Goal: Task Accomplishment & Management: Manage account settings

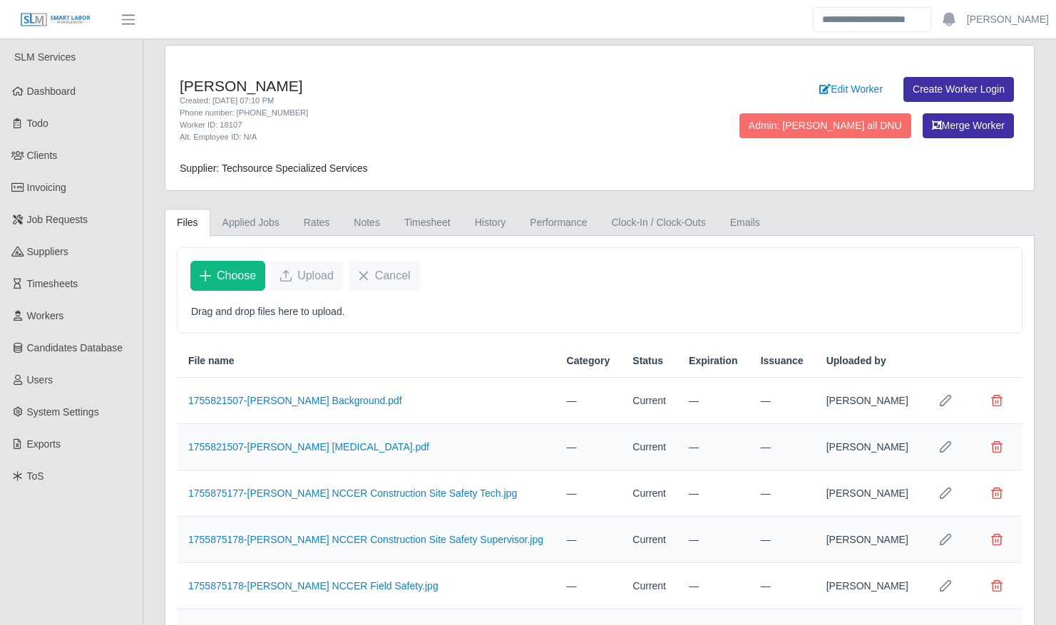
scroll to position [211, 0]
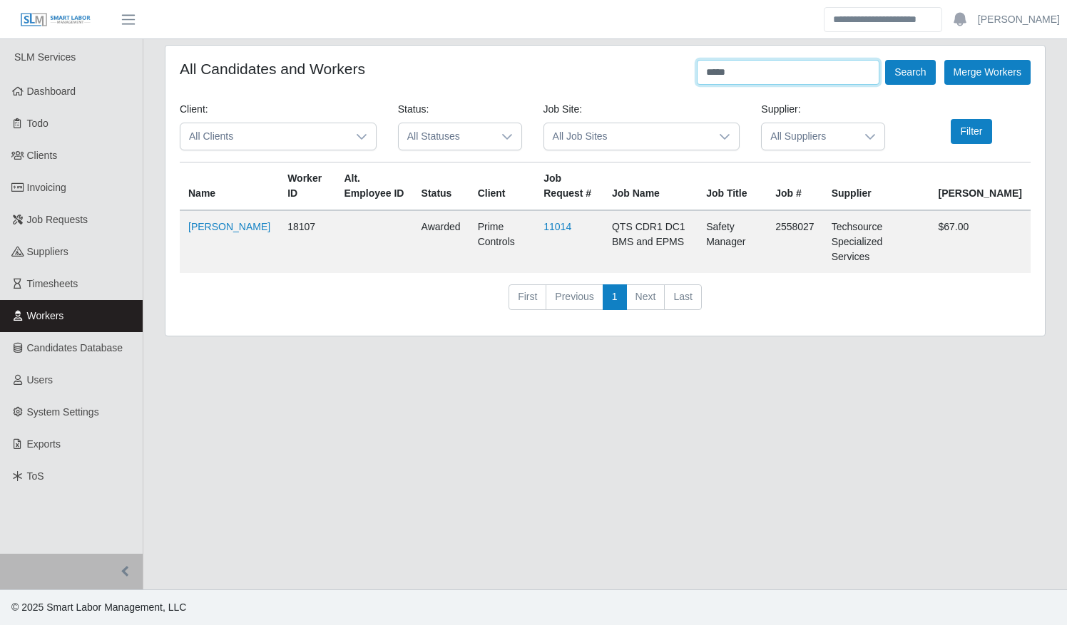
drag, startPoint x: 779, startPoint y: 61, endPoint x: 656, endPoint y: 72, distance: 123.1
click at [658, 76] on div "All Candidates and Workers ***** Search Merge Workers" at bounding box center [605, 72] width 851 height 25
type input "******"
click at [885, 60] on button "Search" at bounding box center [910, 72] width 50 height 25
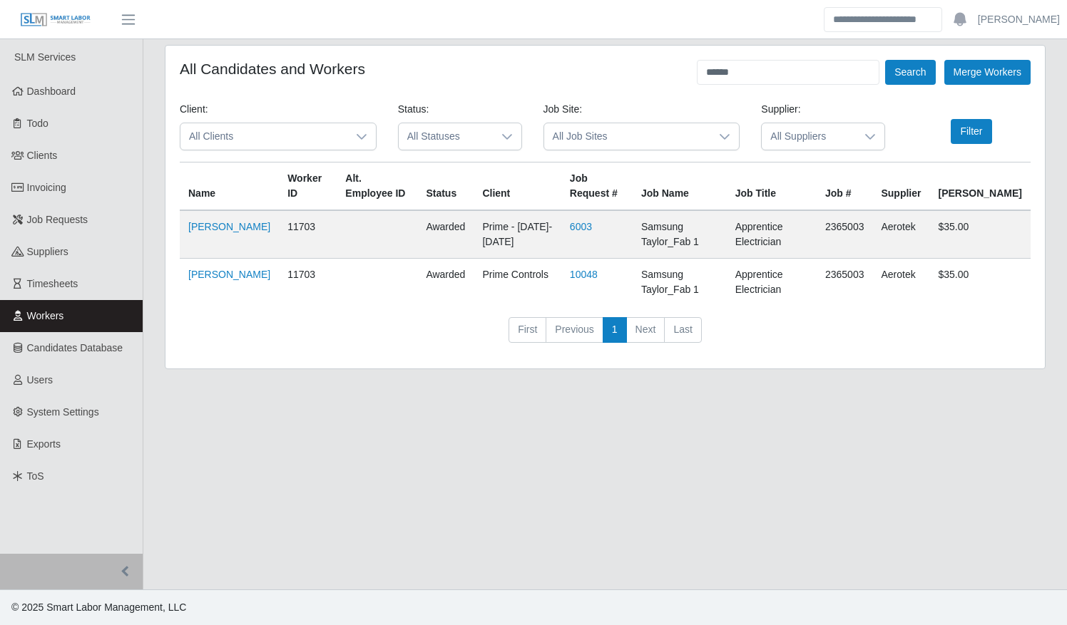
click at [198, 280] on td "Yoseth Jimenez" at bounding box center [229, 283] width 99 height 48
click at [205, 273] on link "[PERSON_NAME]" at bounding box center [229, 274] width 82 height 11
drag, startPoint x: 55, startPoint y: 280, endPoint x: 198, endPoint y: 277, distance: 143.3
click at [55, 280] on span "Timesheets" at bounding box center [52, 283] width 51 height 11
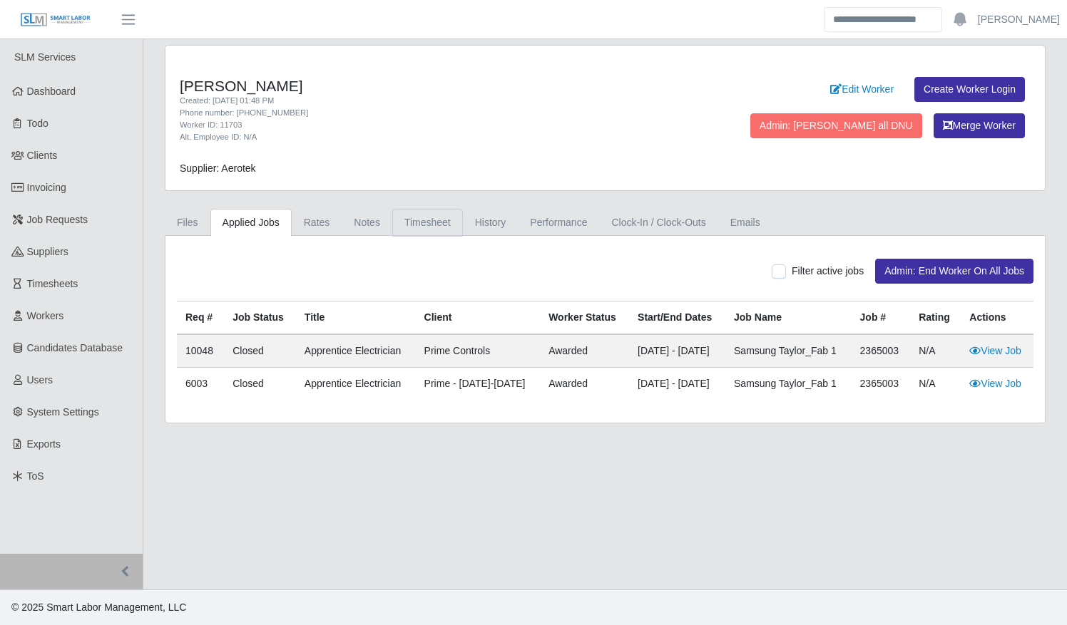
click at [419, 225] on link "Timesheet" at bounding box center [427, 223] width 71 height 28
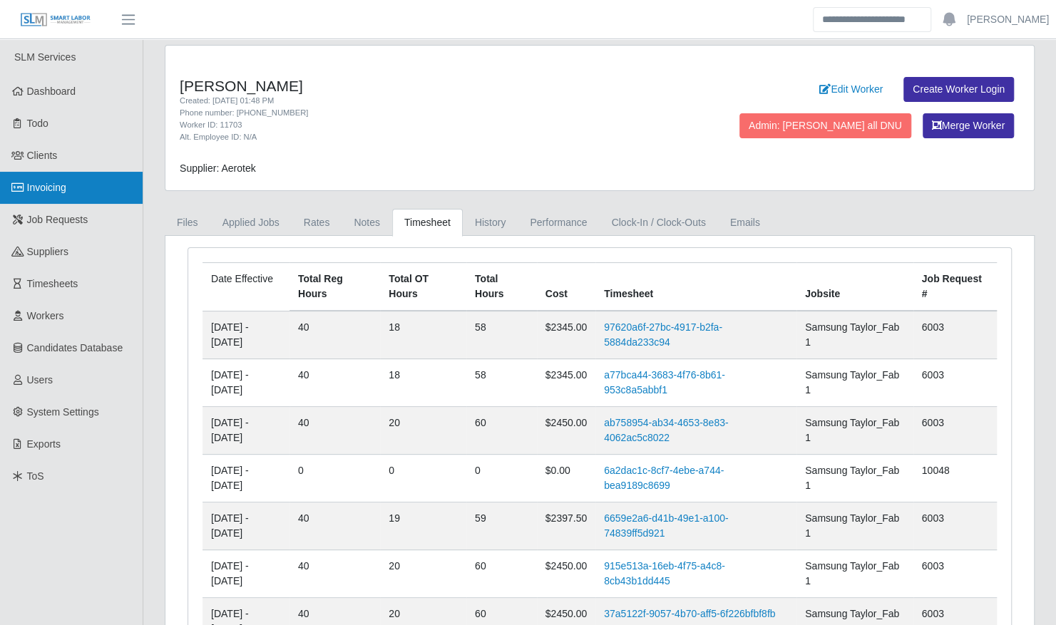
click at [41, 188] on span "Invoicing" at bounding box center [46, 187] width 39 height 11
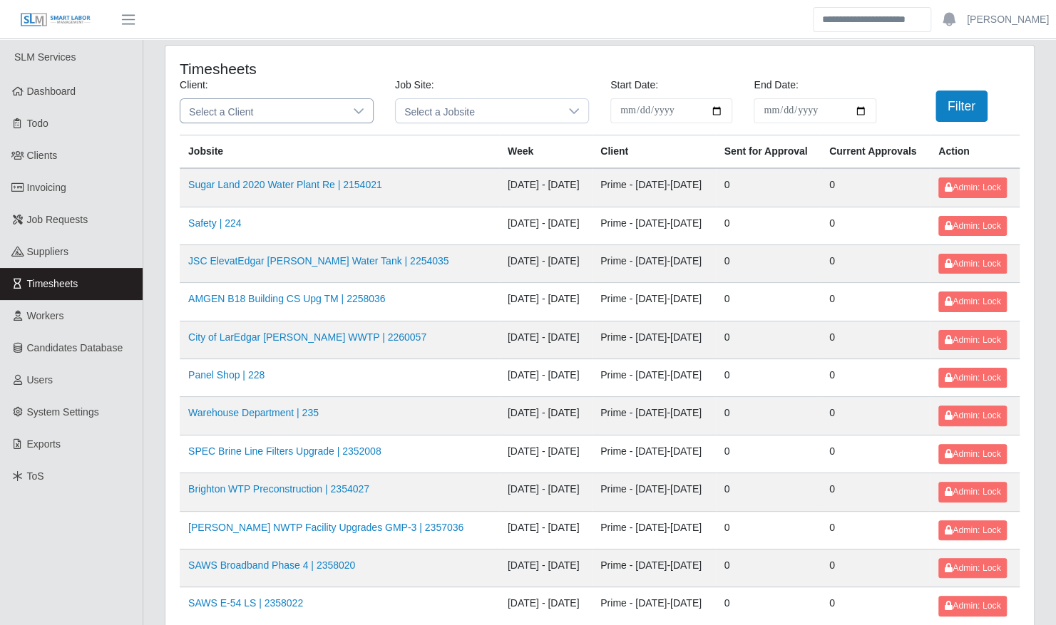
click at [356, 111] on icon at bounding box center [358, 111] width 11 height 11
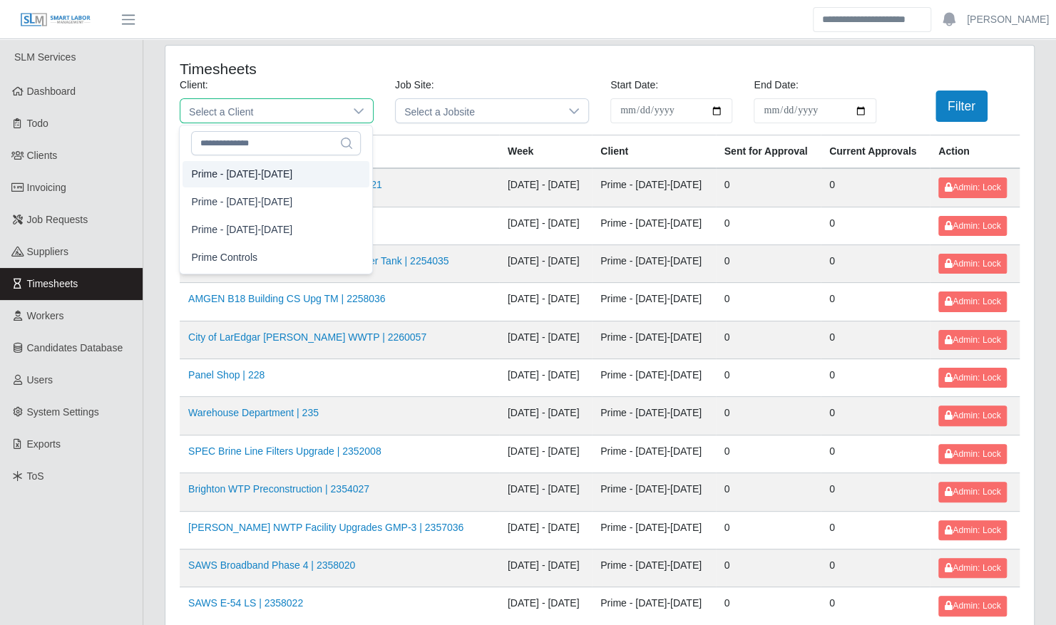
click at [305, 173] on li "Prime - [DATE]-[DATE]" at bounding box center [276, 174] width 187 height 26
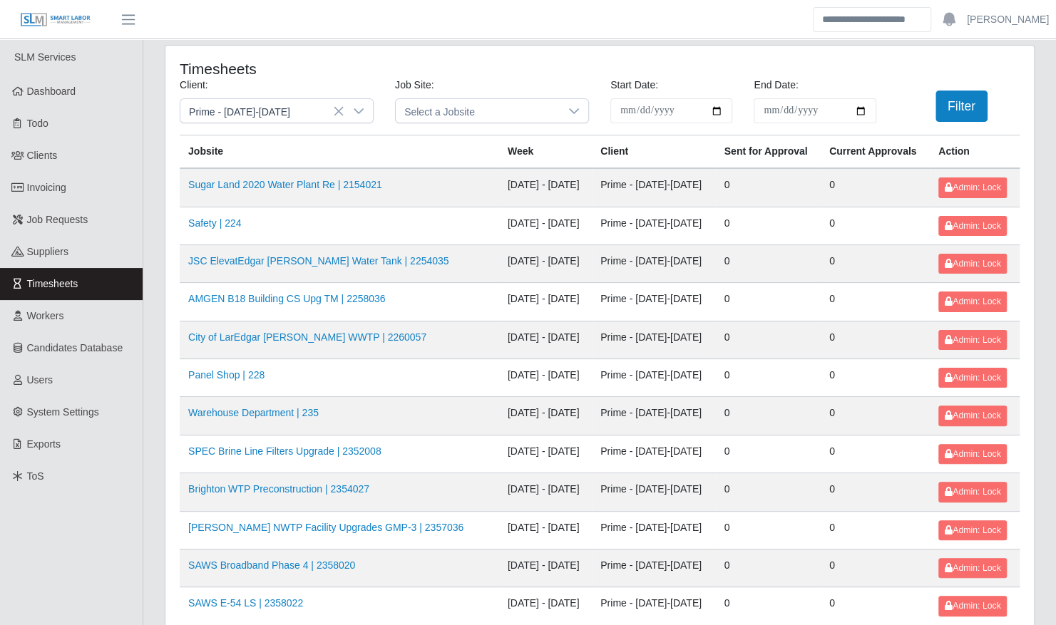
click at [716, 113] on input "**********" at bounding box center [671, 110] width 122 height 25
click at [717, 113] on input "**********" at bounding box center [671, 110] width 122 height 25
type input "**********"
click at [860, 111] on input "End Date:" at bounding box center [815, 110] width 122 height 25
type input "**********"
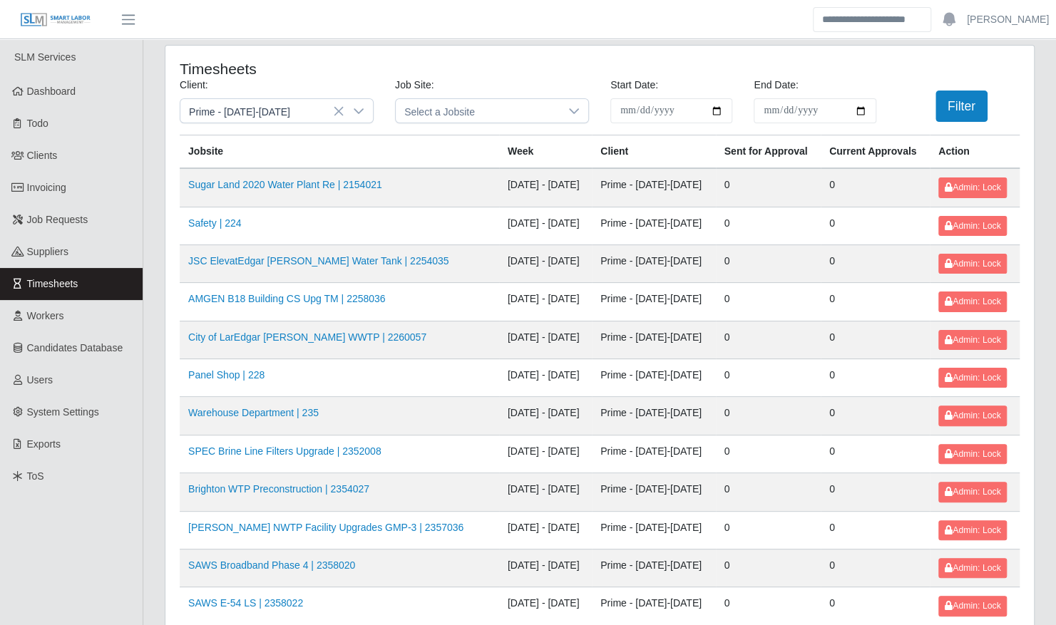
click at [926, 113] on div "Filter" at bounding box center [958, 106] width 143 height 31
click at [965, 107] on button "Filter" at bounding box center [962, 106] width 52 height 31
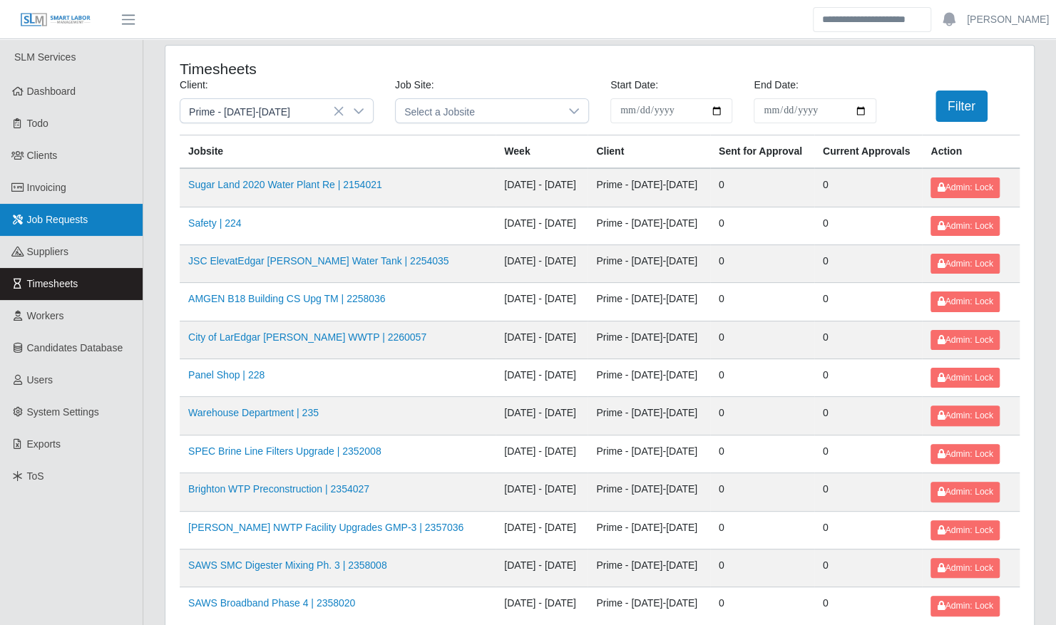
click at [46, 215] on span "Job Requests" at bounding box center [57, 219] width 61 height 11
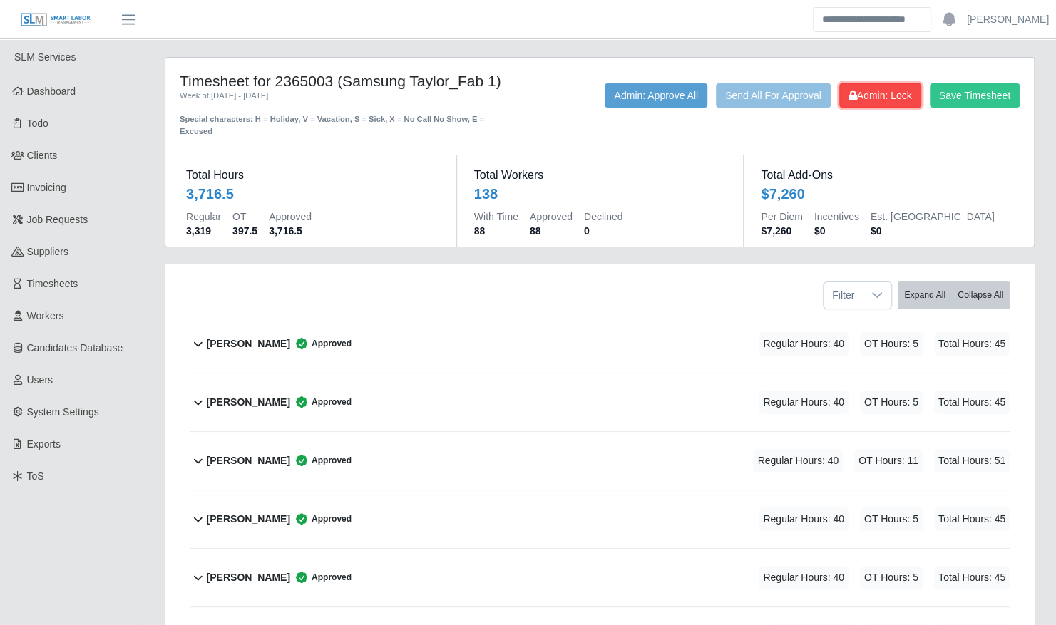
click at [880, 101] on span "Admin: Lock" at bounding box center [880, 95] width 63 height 11
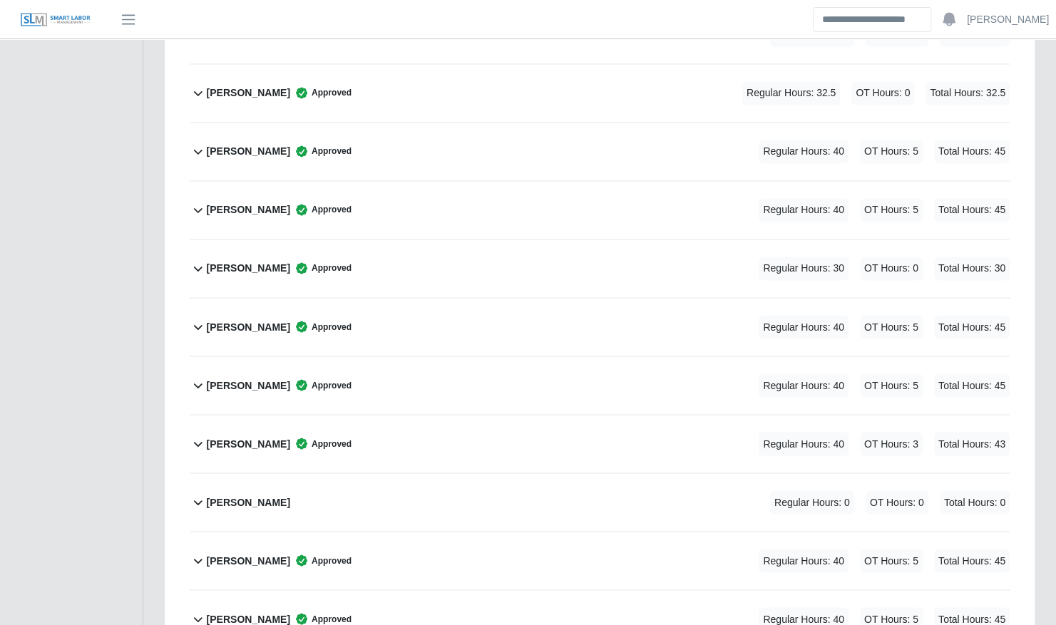
scroll to position [7817, 0]
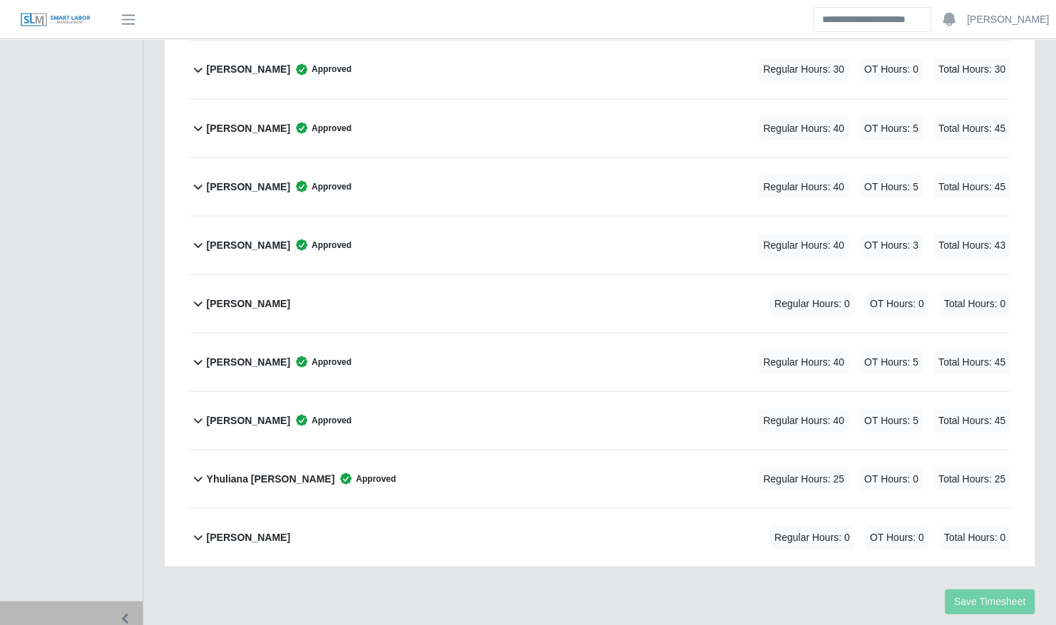
click at [471, 508] on div "Yoseth Jimenez Regular Hours: 0 OT Hours: 0 Total Hours: 0" at bounding box center [608, 537] width 803 height 58
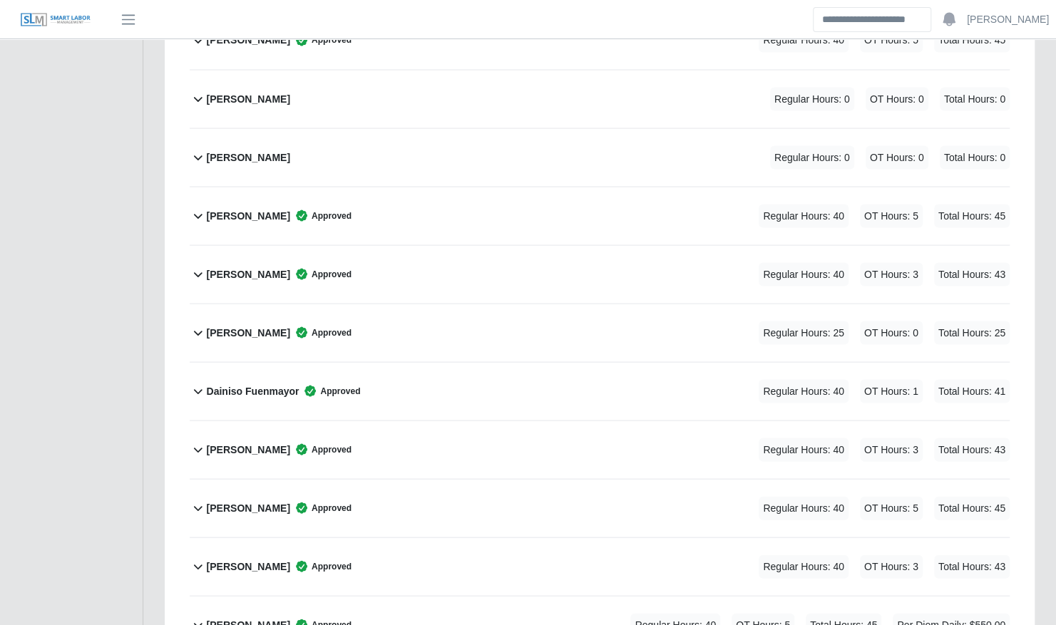
scroll to position [0, 0]
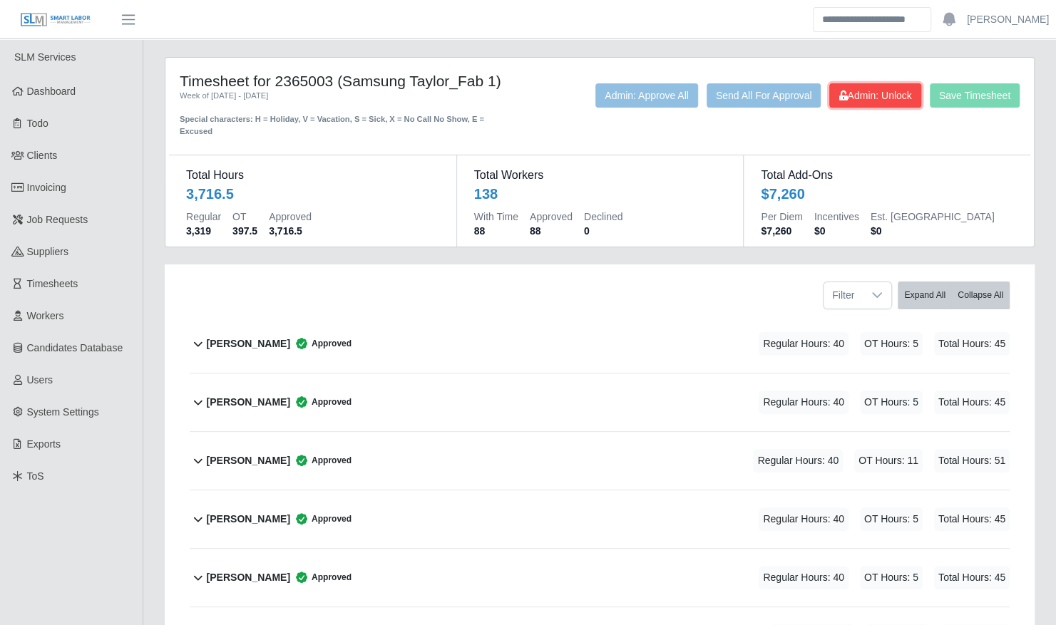
click at [883, 101] on span "Admin: Unlock" at bounding box center [875, 95] width 73 height 11
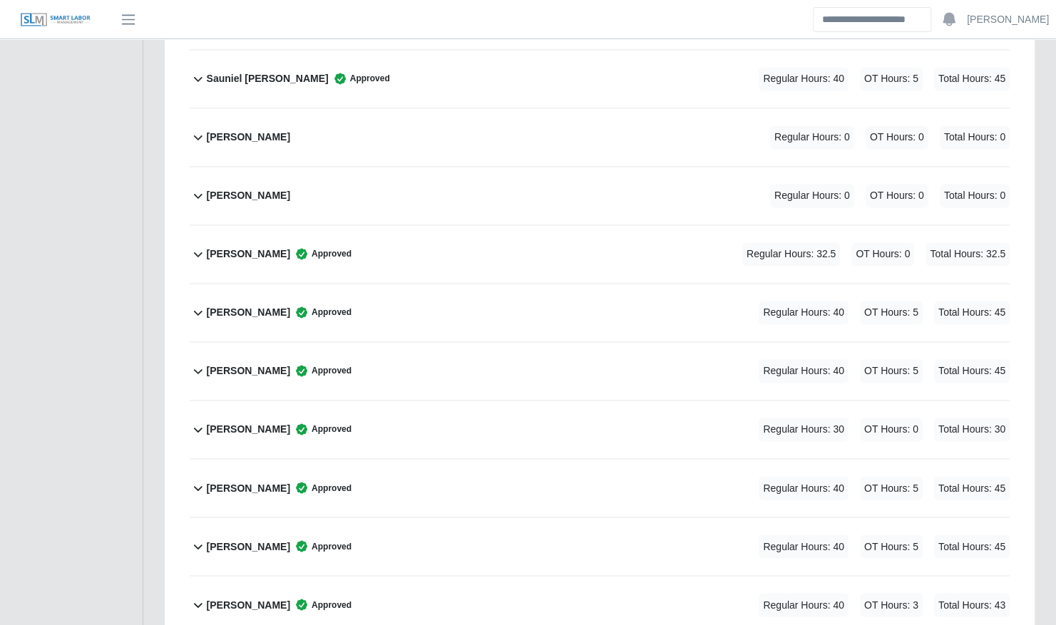
scroll to position [7893, 0]
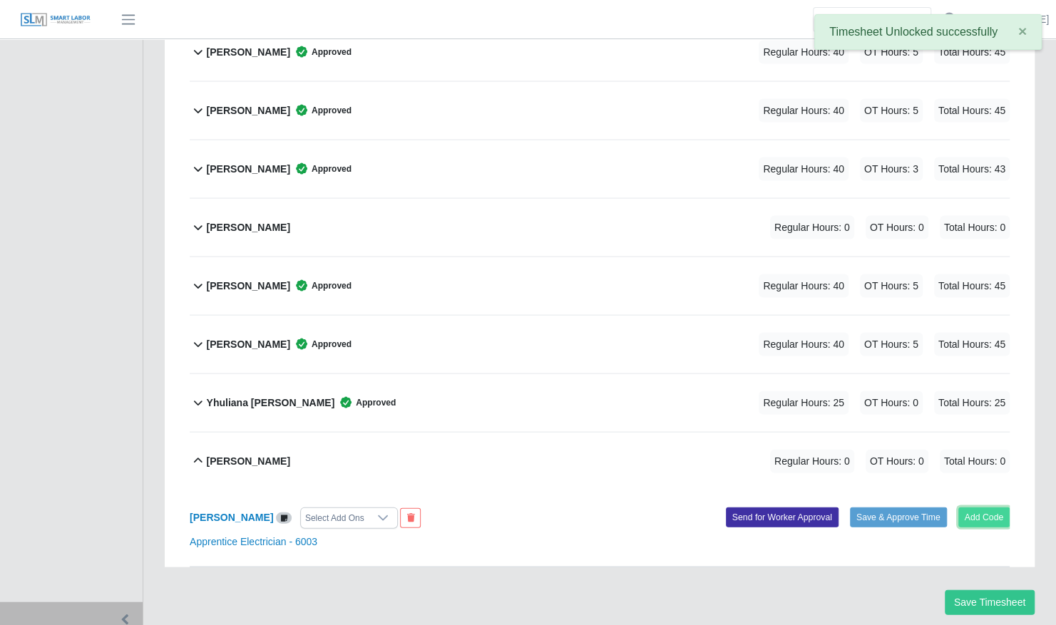
click at [980, 507] on button "Add Code" at bounding box center [984, 517] width 52 height 20
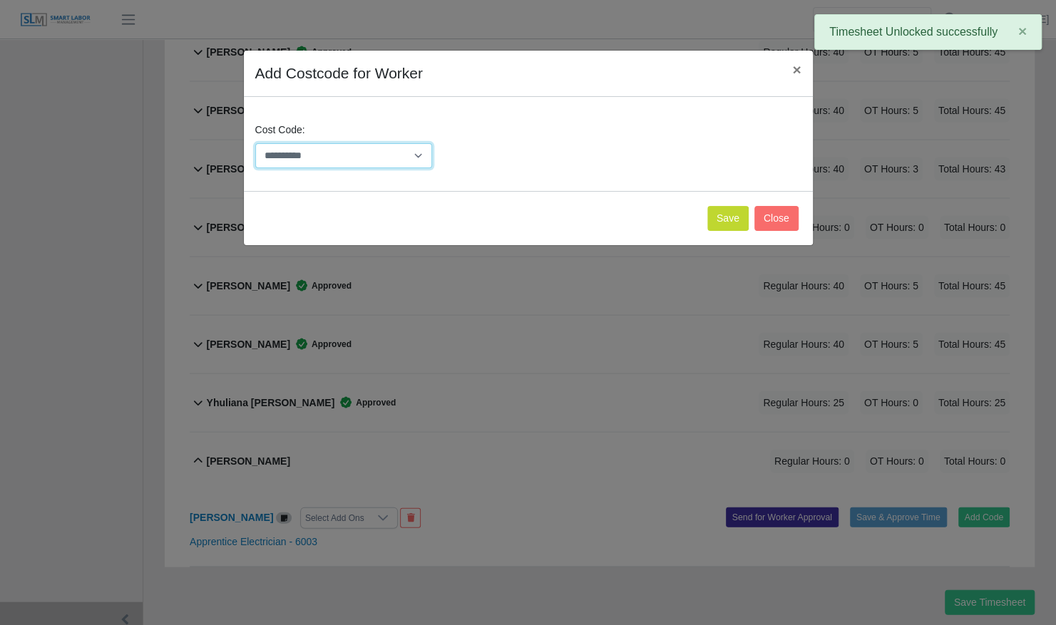
click at [384, 158] on select "**********" at bounding box center [344, 155] width 178 height 25
select select "**********"
click at [255, 143] on select "**********" at bounding box center [344, 155] width 178 height 25
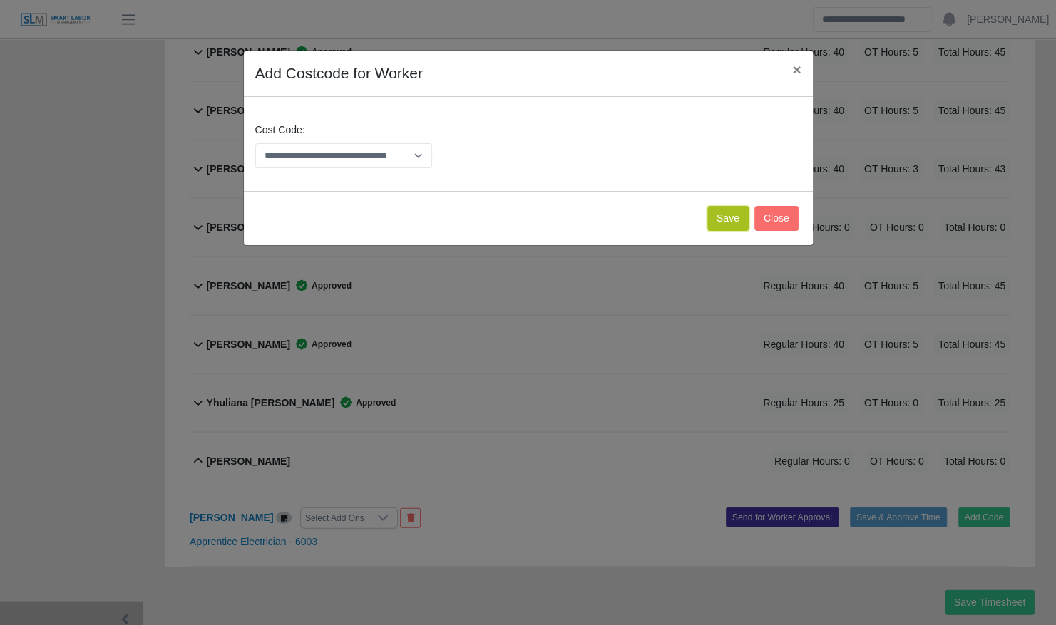
click at [733, 210] on button "Save" at bounding box center [727, 218] width 41 height 25
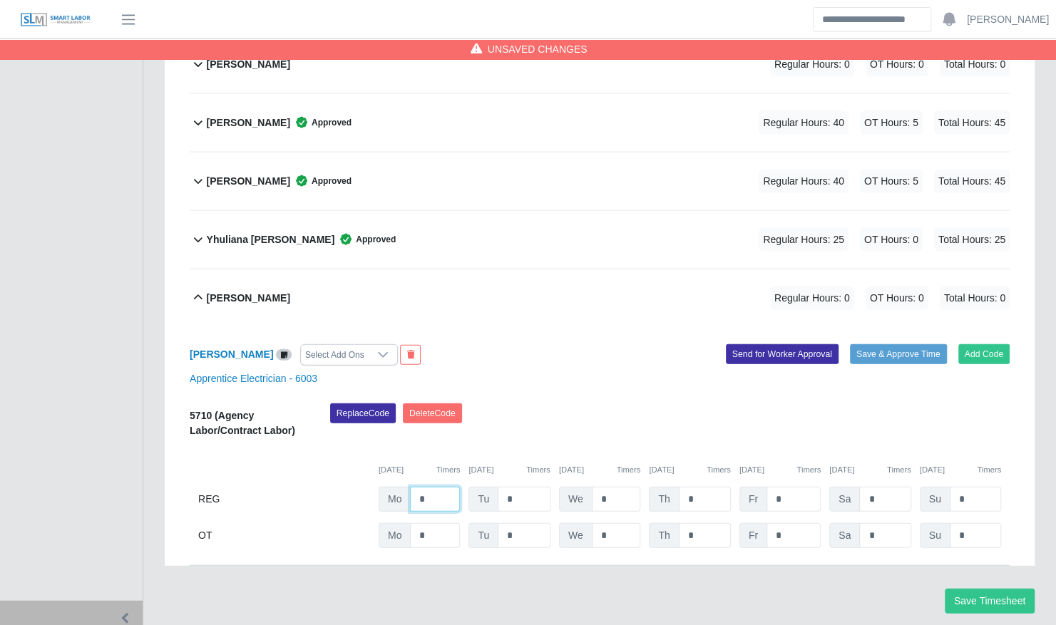
click at [416, 487] on input "*" at bounding box center [435, 499] width 50 height 25
type input "**"
type input "*"
type input "**"
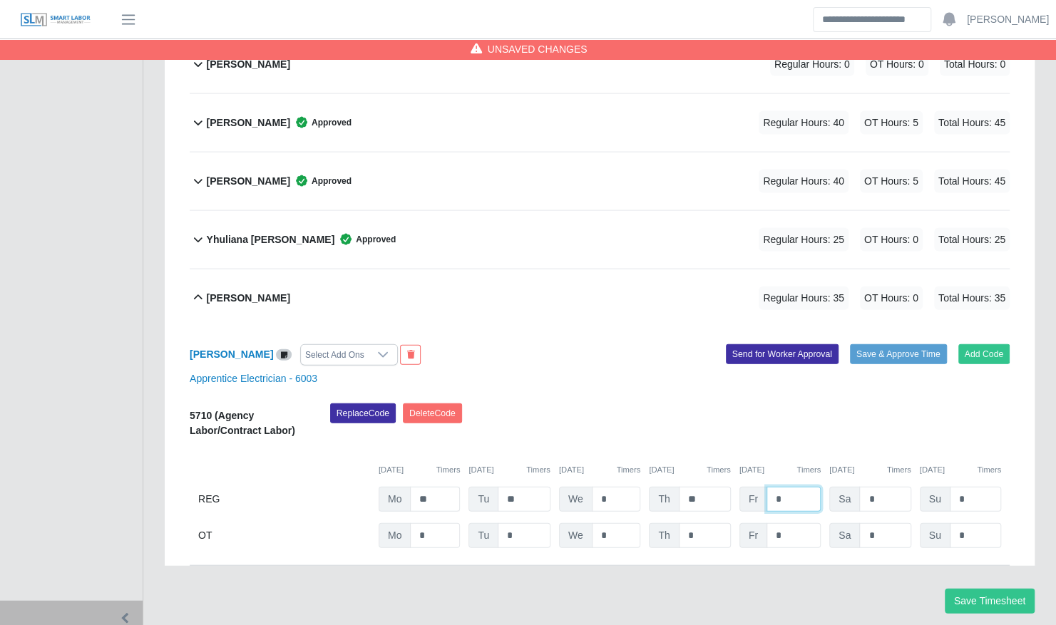
type input "*"
click at [883, 344] on button "Save & Approve Time" at bounding box center [898, 354] width 97 height 20
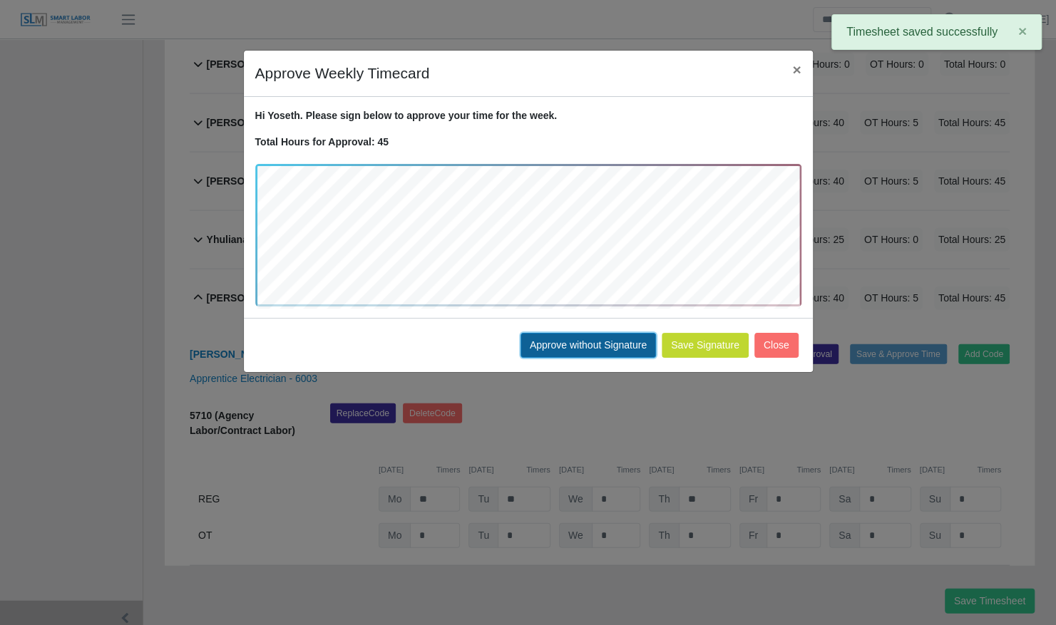
click at [598, 338] on button "Approve without Signature" at bounding box center [588, 345] width 135 height 25
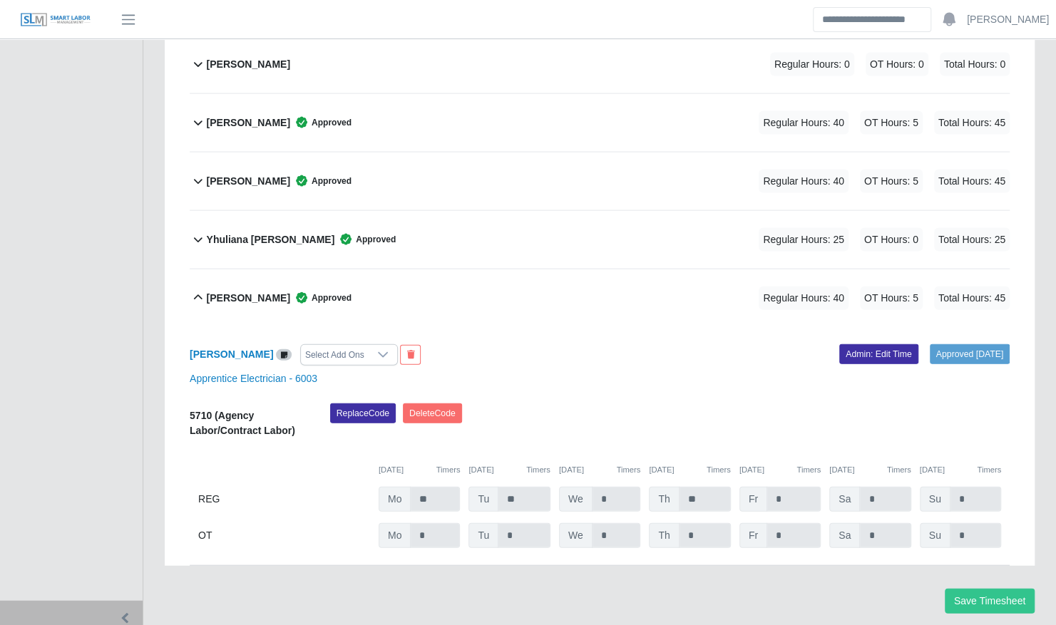
click at [380, 270] on div "Yoseth Jimenez Approved Regular Hours: 40 OT Hours: 5 Total Hours: 45" at bounding box center [608, 299] width 803 height 58
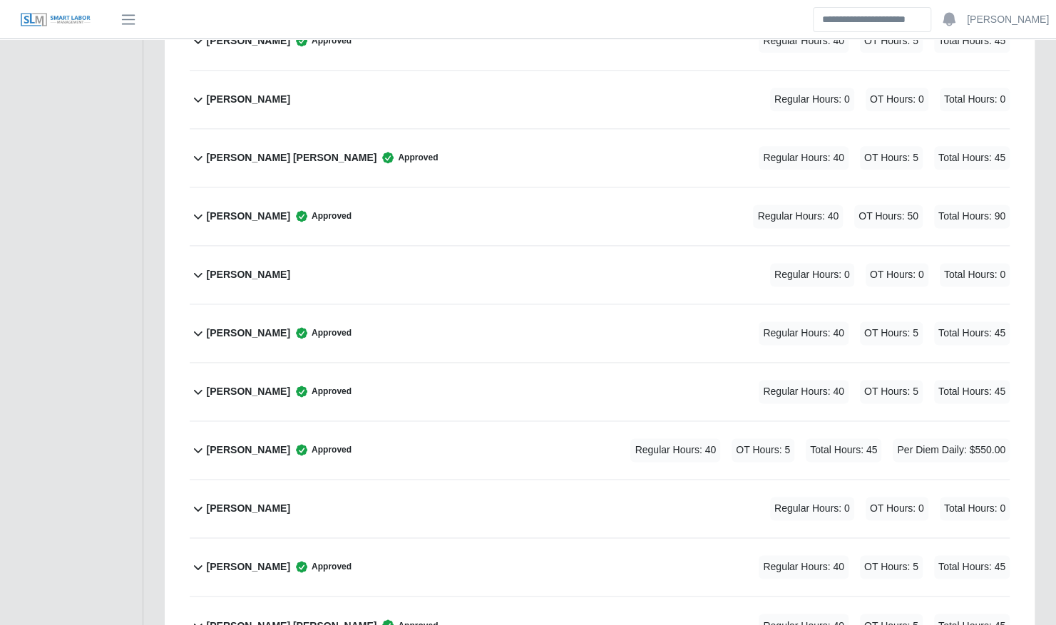
scroll to position [4159, 0]
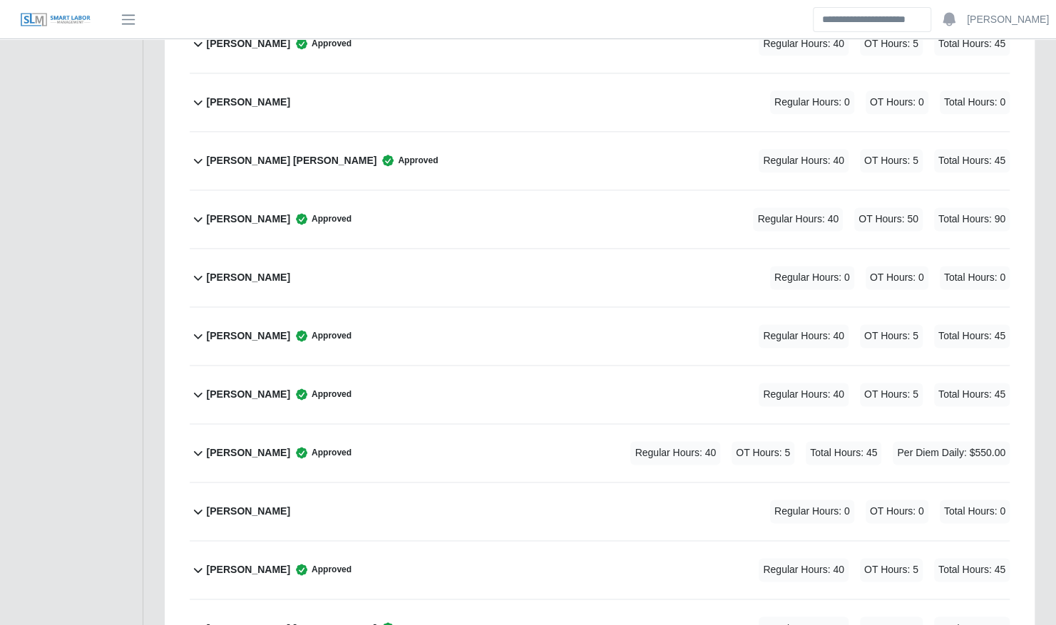
click at [543, 190] on div "Jonathan Jimenez Cadenas Approved Regular Hours: 40 OT Hours: 50 Total Hours: 90" at bounding box center [608, 219] width 803 height 58
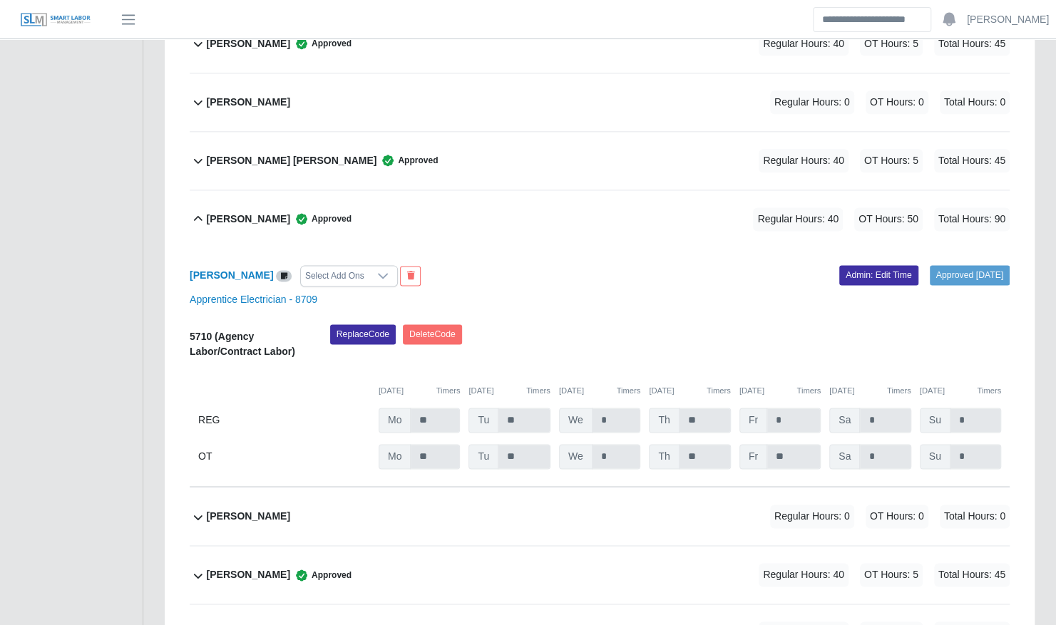
click at [857, 248] on div "Jonathan Jimenez Cadenas Select Add Ons Approved 08/29/2025 Admin: Edit Time Ap…" at bounding box center [600, 368] width 820 height 240
click at [839, 265] on link "Admin: Edit Time" at bounding box center [878, 275] width 79 height 20
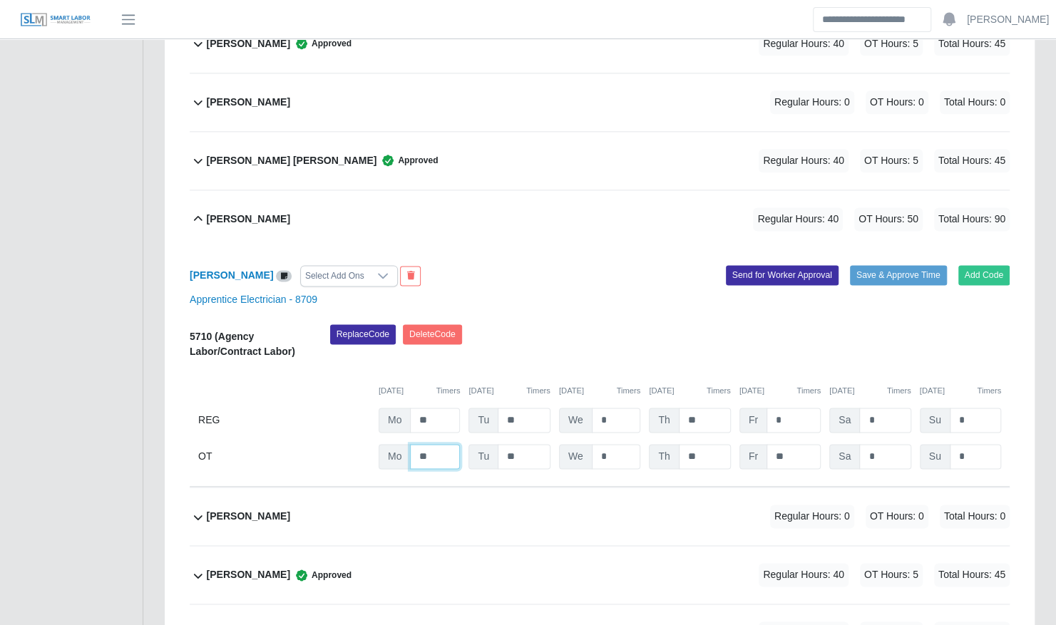
drag, startPoint x: 436, startPoint y: 424, endPoint x: 407, endPoint y: 424, distance: 29.2
click at [0, 0] on div "Mo **" at bounding box center [0, 0] width 0 height 0
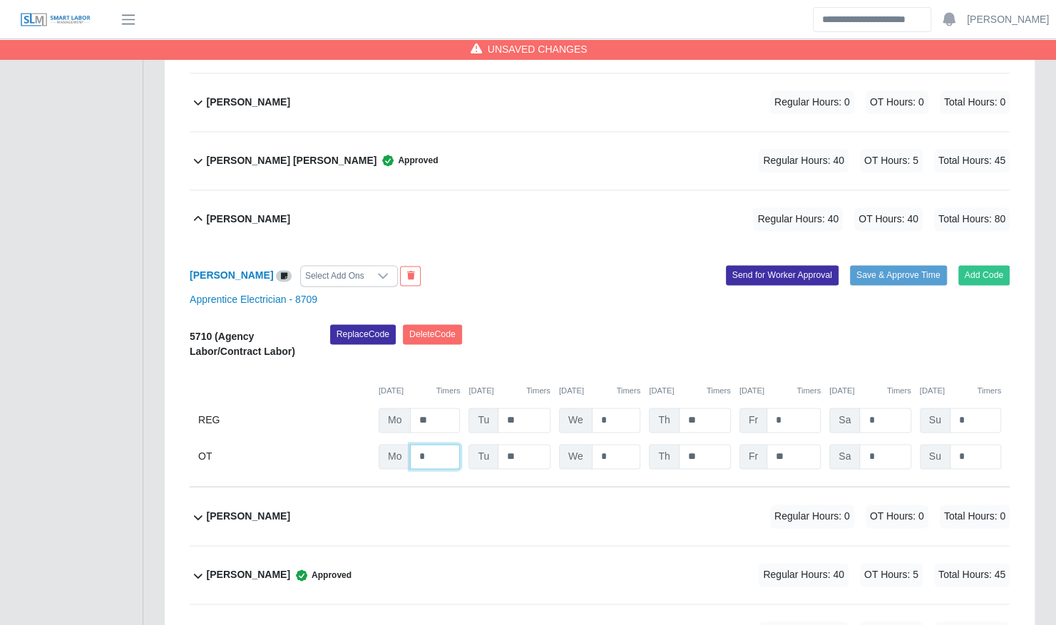
type input "*"
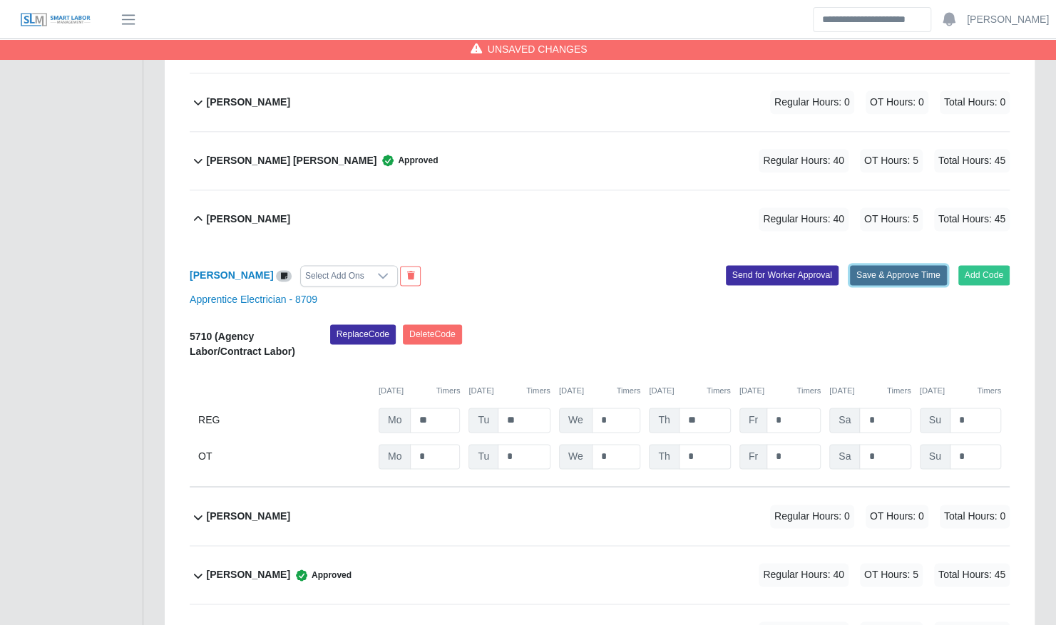
click at [883, 265] on button "Save & Approve Time" at bounding box center [898, 275] width 97 height 20
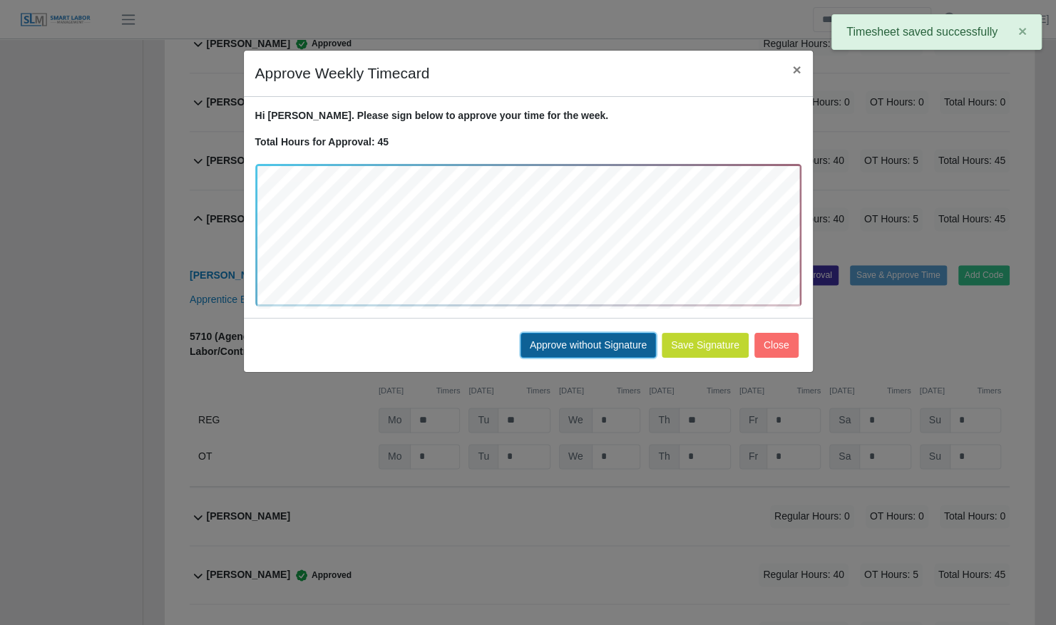
click at [585, 347] on button "Approve without Signature" at bounding box center [588, 345] width 135 height 25
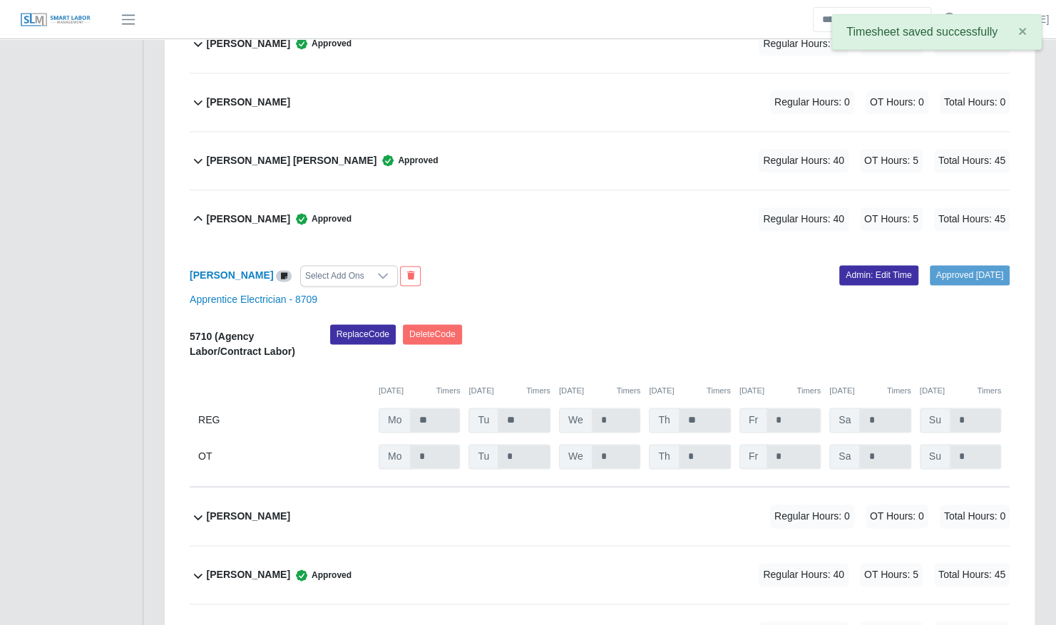
click at [311, 207] on div "Jonathan Jimenez Cadenas Approved" at bounding box center [279, 219] width 145 height 24
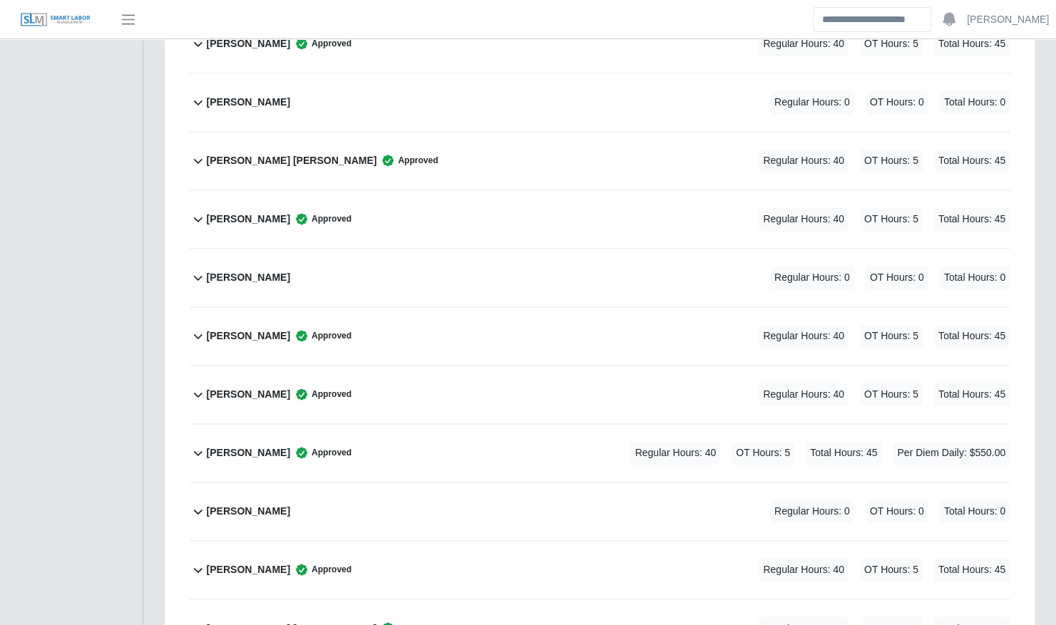
click at [471, 193] on div "Jonathan Jimenez Cadenas Approved Regular Hours: 40 OT Hours: 5 Total Hours: 45" at bounding box center [608, 219] width 803 height 58
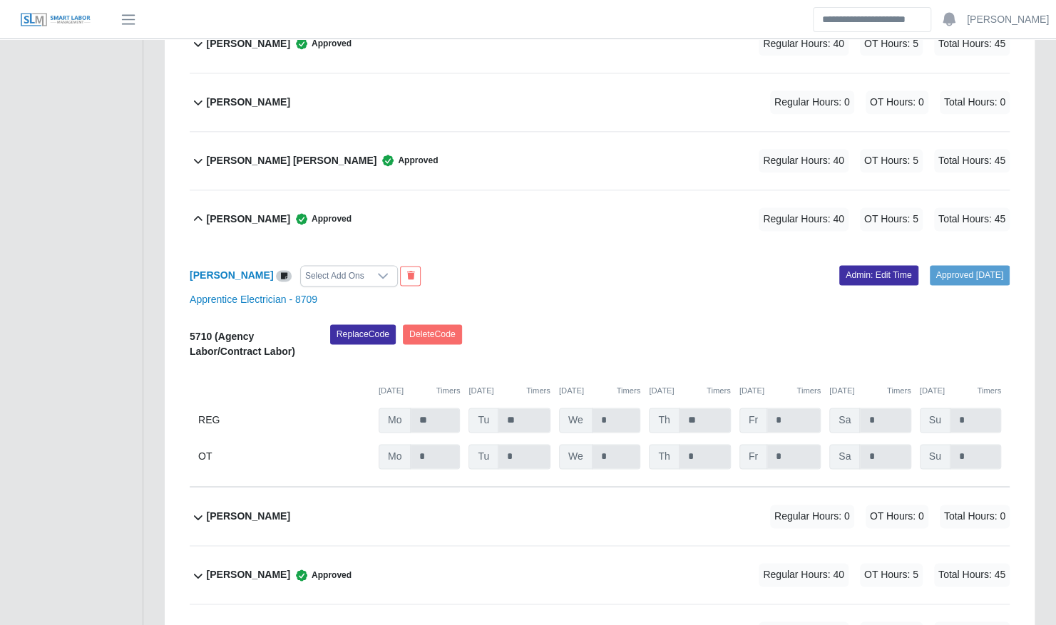
click at [471, 193] on div "Jonathan Jimenez Cadenas Approved Regular Hours: 40 OT Hours: 5 Total Hours: 45" at bounding box center [608, 219] width 803 height 58
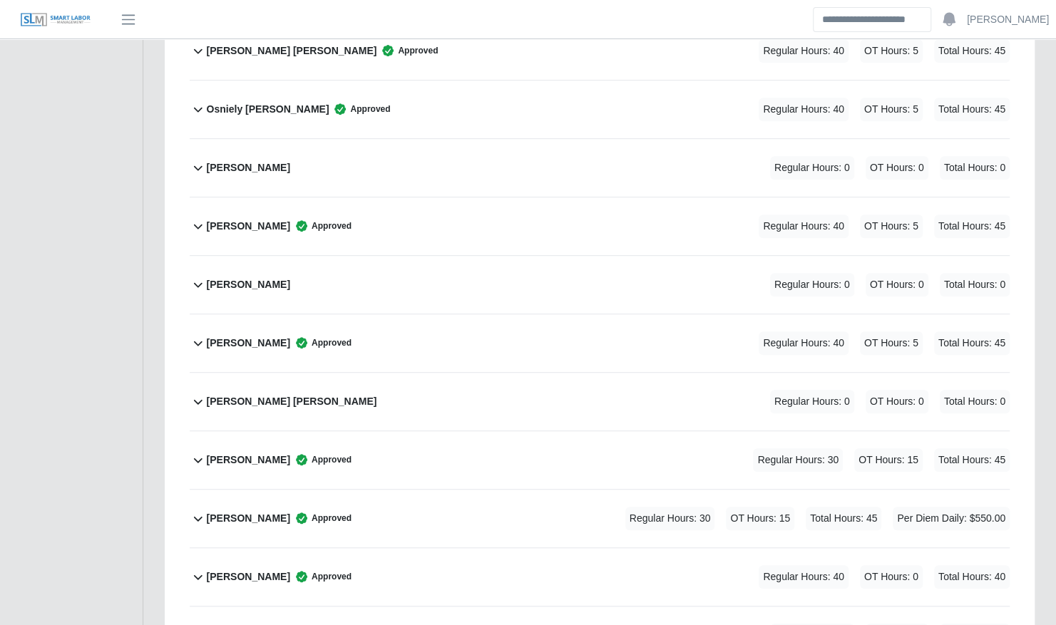
scroll to position [6667, 0]
click at [500, 431] on div "Rodiel Torres Cabrera Approved Regular Hours: 30 OT Hours: 15 Total Hours: 45" at bounding box center [608, 460] width 803 height 58
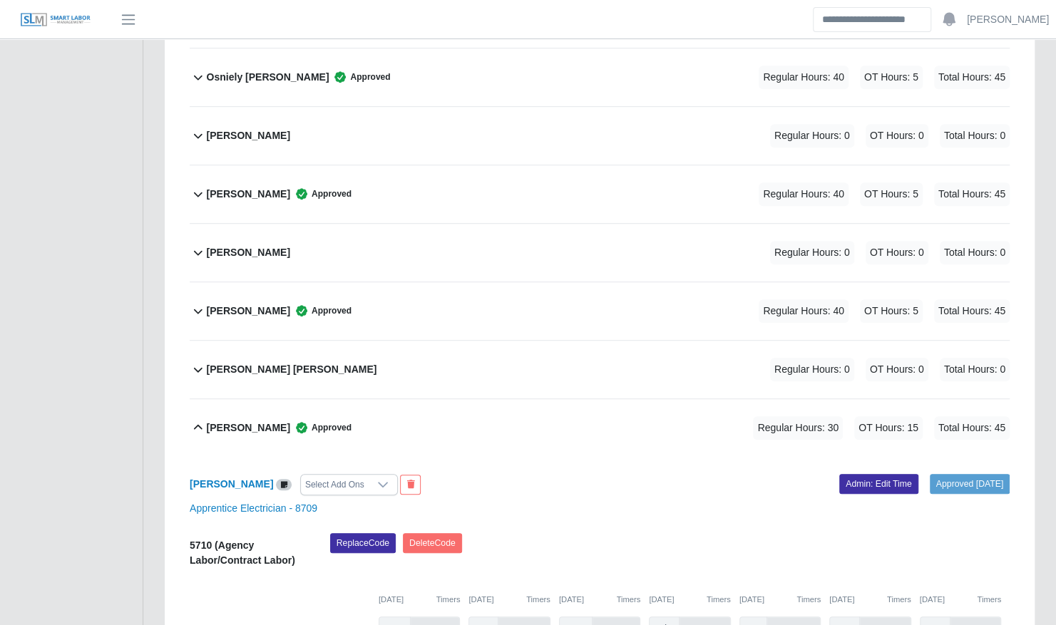
scroll to position [6736, 0]
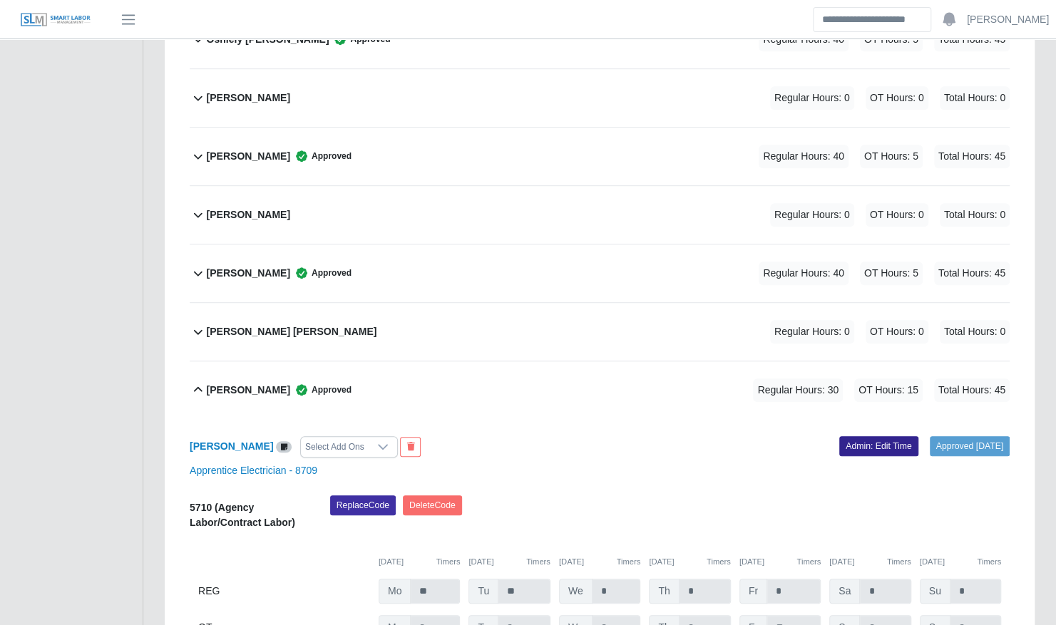
click at [857, 436] on link "Admin: Edit Time" at bounding box center [878, 446] width 79 height 20
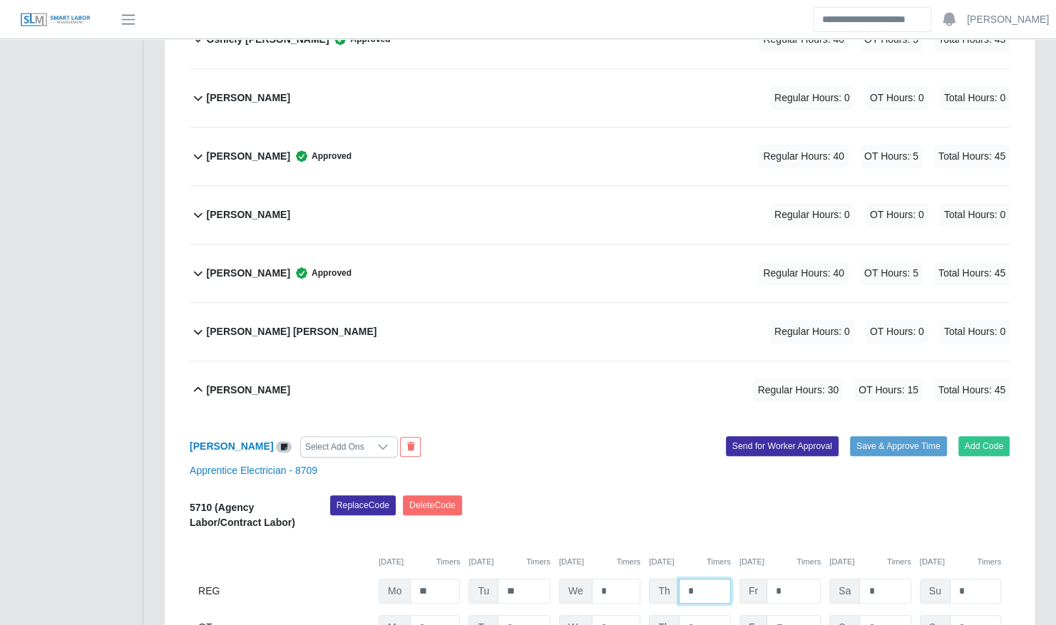
drag, startPoint x: 693, startPoint y: 550, endPoint x: 676, endPoint y: 538, distance: 20.6
click at [679, 579] on input "*" at bounding box center [705, 591] width 52 height 25
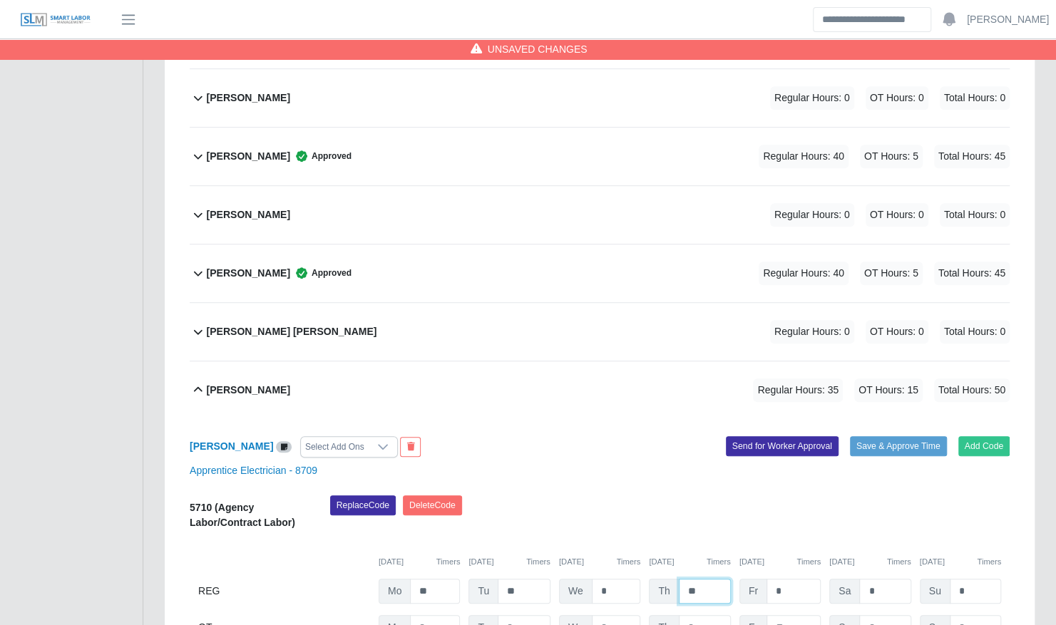
type input "**"
type input "*"
drag, startPoint x: 685, startPoint y: 587, endPoint x: 656, endPoint y: 586, distance: 29.2
click at [0, 0] on div "Th *" at bounding box center [0, 0] width 0 height 0
type input "*"
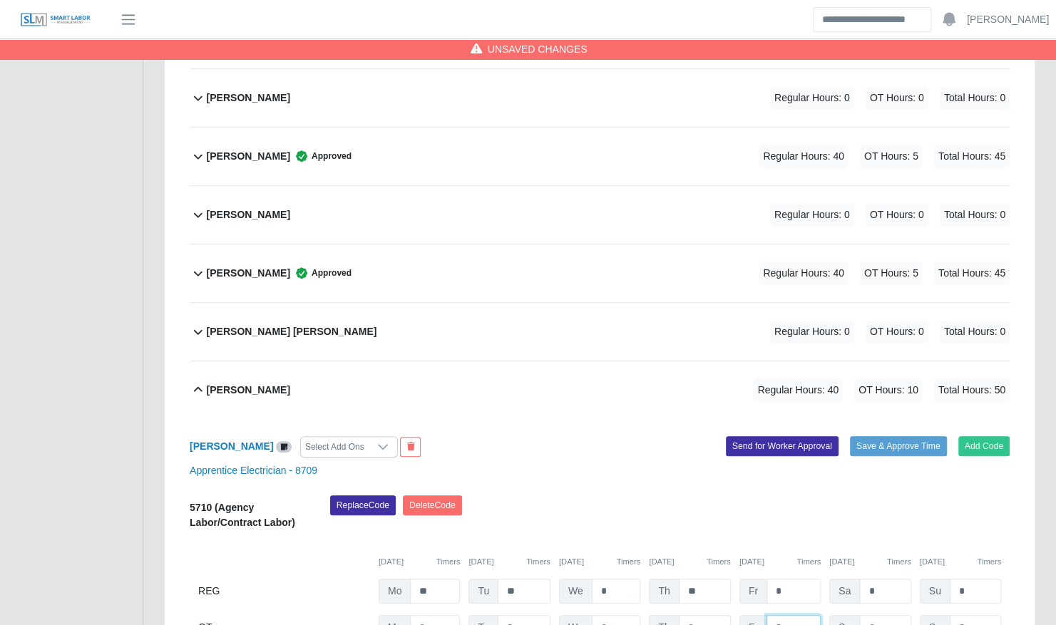
type input "*"
click at [908, 436] on button "Save & Approve Time" at bounding box center [898, 446] width 97 height 20
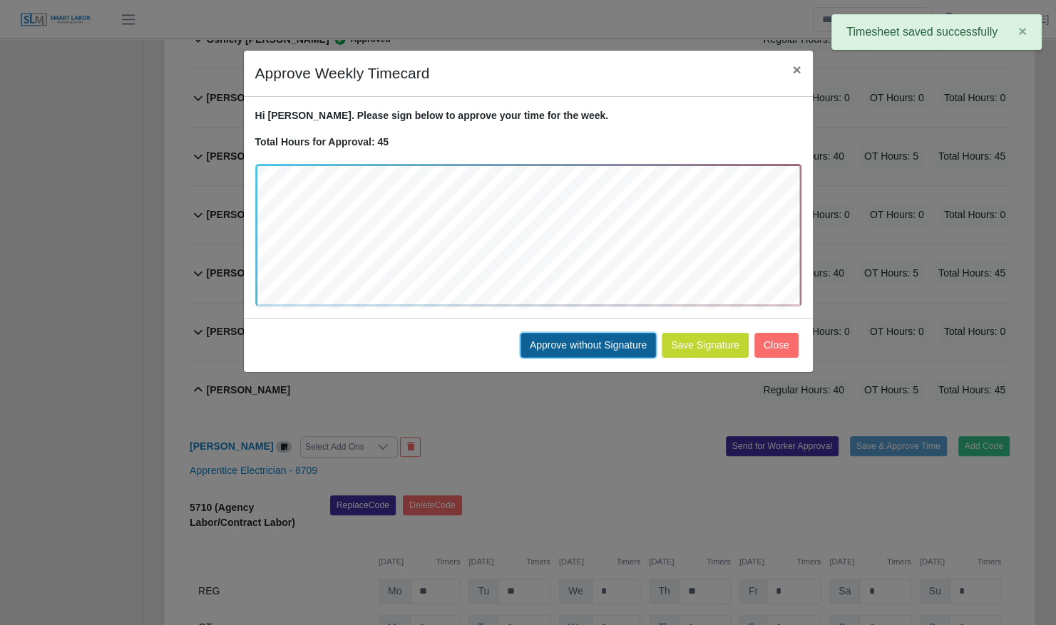
click at [621, 342] on button "Approve without Signature" at bounding box center [588, 345] width 135 height 25
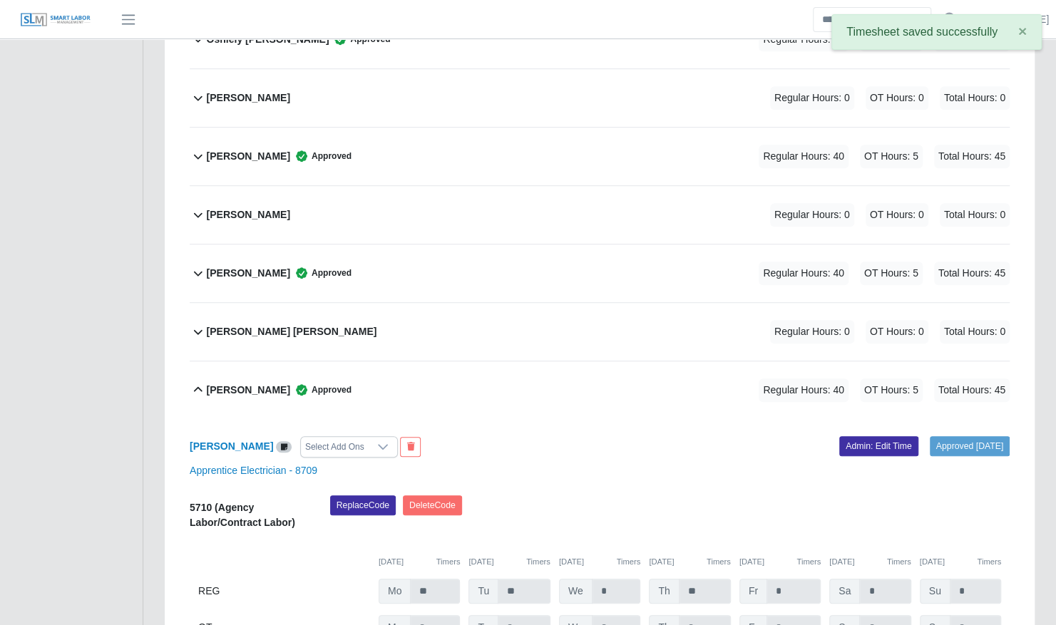
drag, startPoint x: 272, startPoint y: 357, endPoint x: 296, endPoint y: 290, distance: 70.6
click at [272, 383] on b "Rodiel Torres Cabrera" at bounding box center [248, 390] width 83 height 15
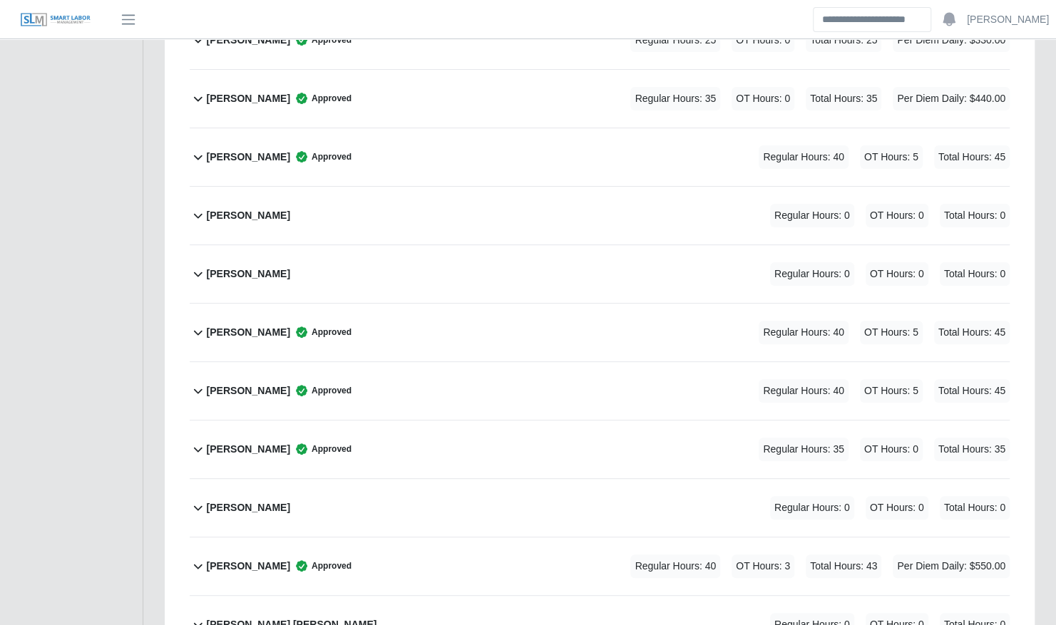
scroll to position [3318, 0]
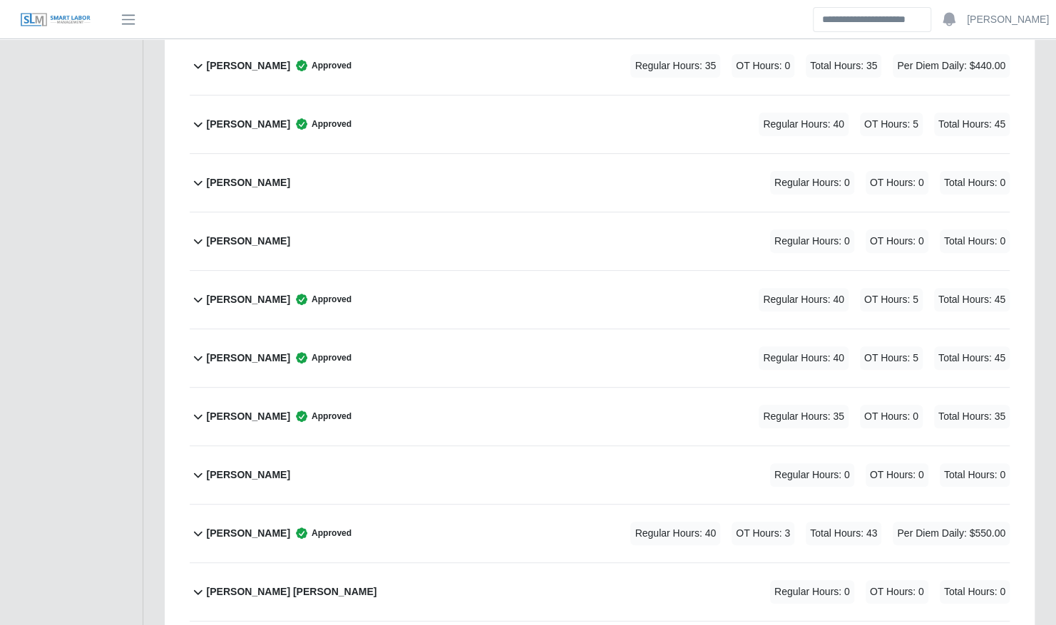
click at [555, 505] on div "Jeremy Talamantez Approved Regular Hours: 40 OT Hours: 3 Total Hours: 43 Per Di…" at bounding box center [608, 534] width 803 height 58
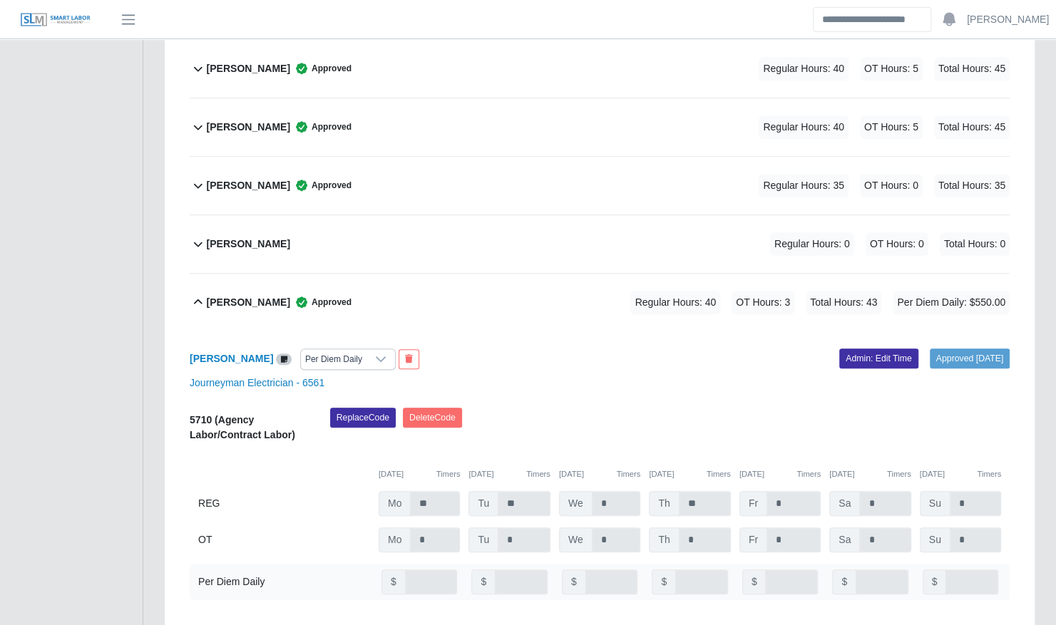
scroll to position [3554, 0]
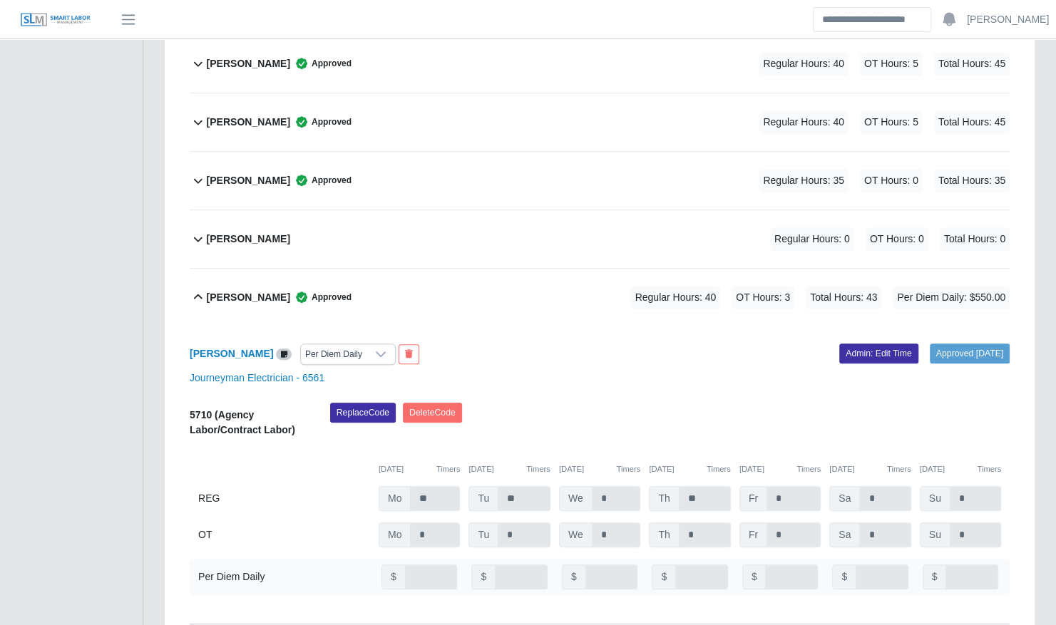
click at [471, 269] on div "Jeremy Talamantez Approved Regular Hours: 40 OT Hours: 3 Total Hours: 43 Per Di…" at bounding box center [608, 298] width 803 height 58
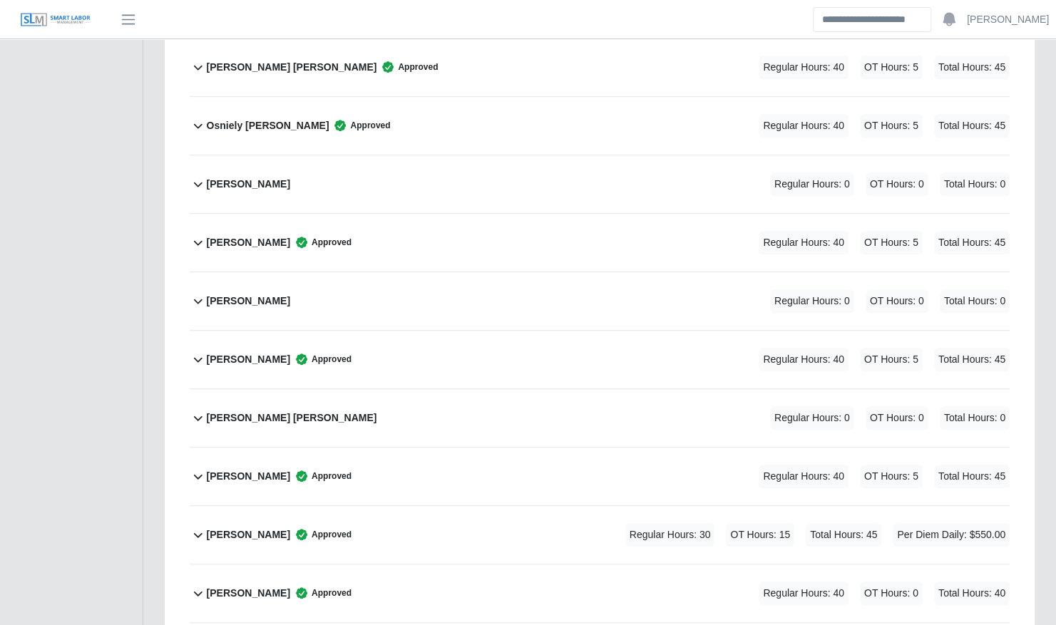
scroll to position [6655, 0]
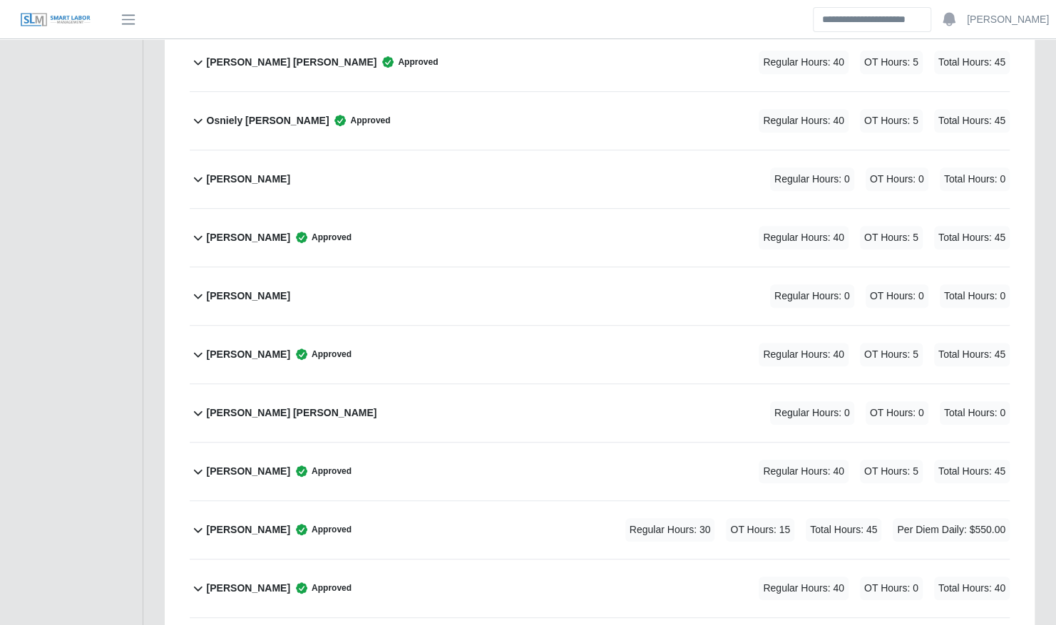
click at [498, 501] on div "Rogelio Castillo Perez Approved Regular Hours: 30 OT Hours: 15 Total Hours: 45 …" at bounding box center [608, 530] width 803 height 58
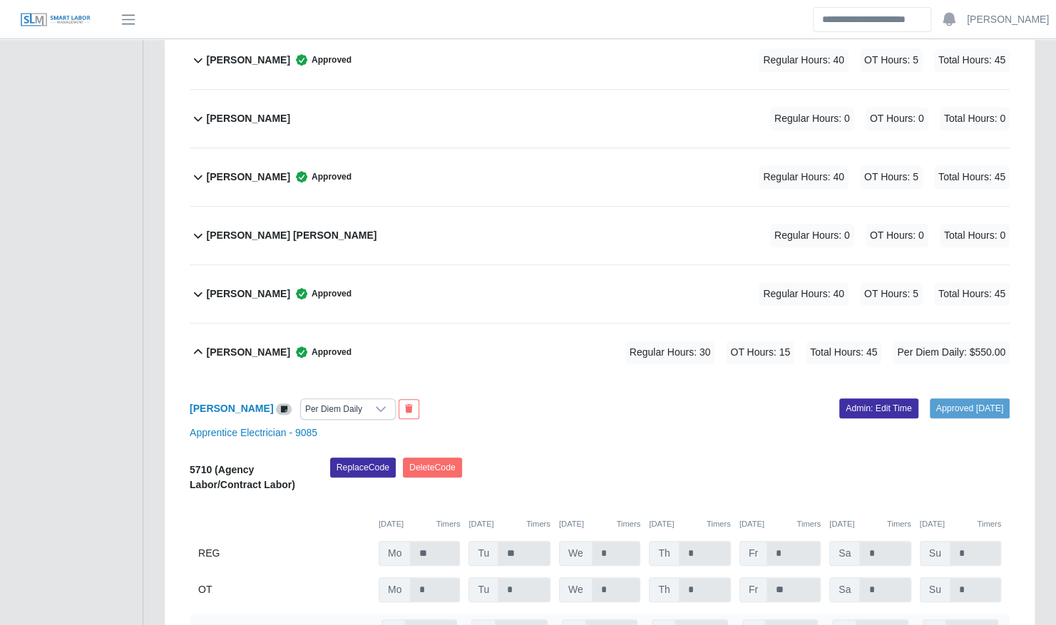
scroll to position [6884, 0]
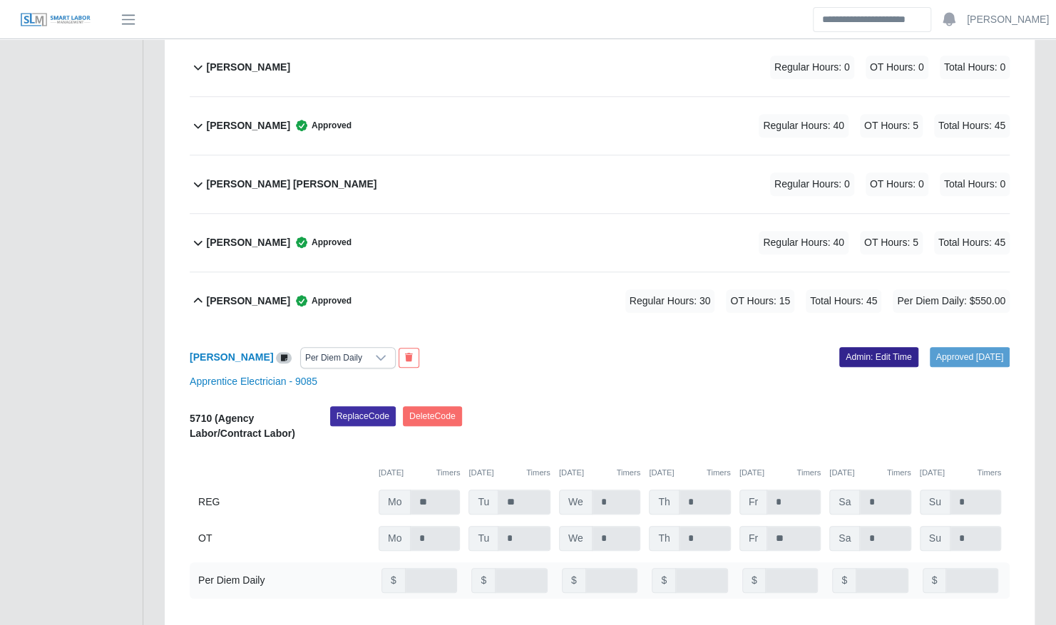
click at [866, 347] on link "Admin: Edit Time" at bounding box center [878, 357] width 79 height 20
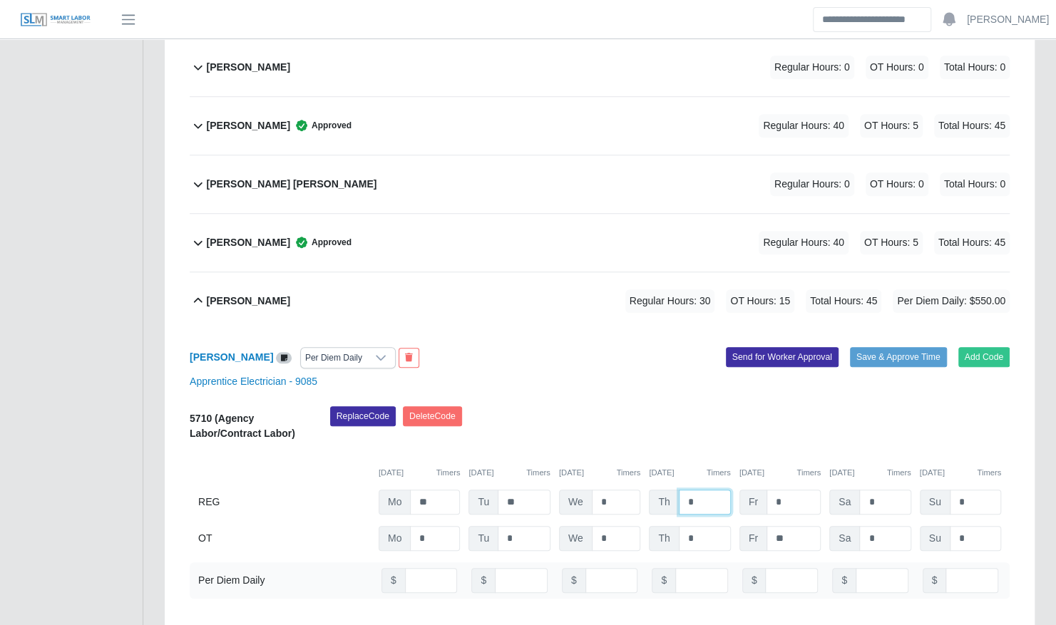
drag, startPoint x: 699, startPoint y: 459, endPoint x: 657, endPoint y: 455, distance: 41.6
click at [0, 0] on div "Th *" at bounding box center [0, 0] width 0 height 0
type input "**"
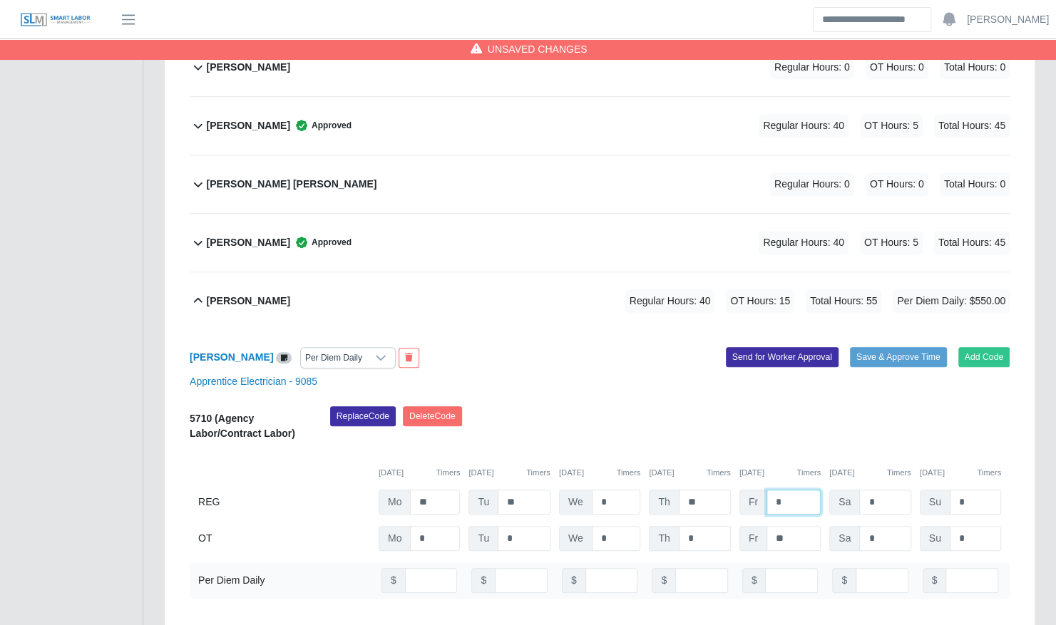
type input "*"
drag, startPoint x: 697, startPoint y: 498, endPoint x: 643, endPoint y: 498, distance: 54.2
click at [643, 526] on div "OT Mo * Tu * We * Th * Fr ** Sa * Su *" at bounding box center [600, 538] width 820 height 25
type input "*"
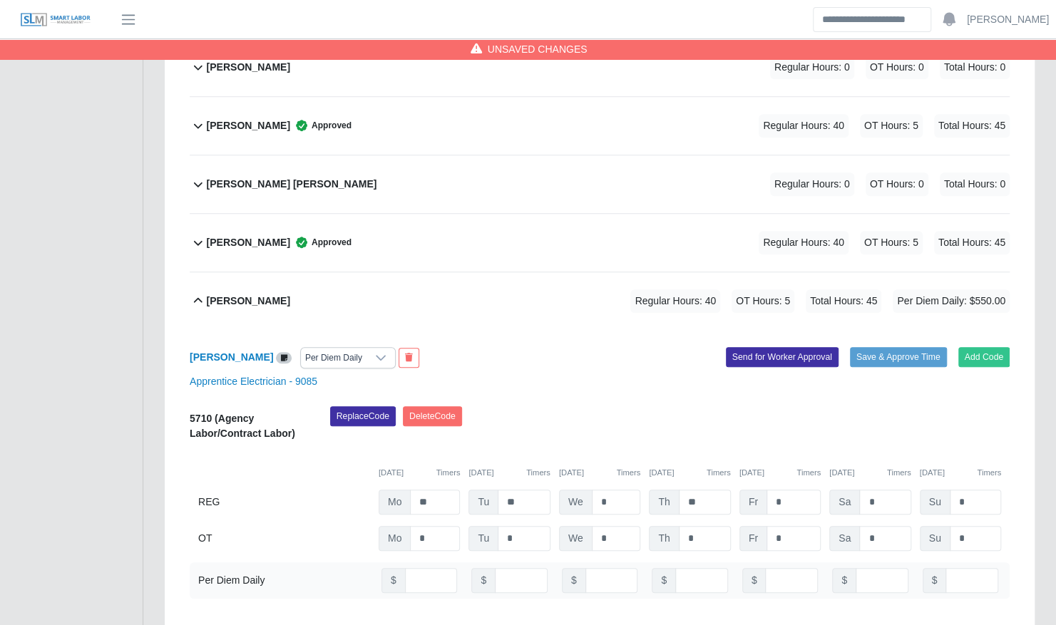
click at [650, 406] on div "Replace Code Delete Code" at bounding box center [669, 427] width 701 height 43
click at [869, 347] on button "Save & Approve Time" at bounding box center [898, 357] width 97 height 20
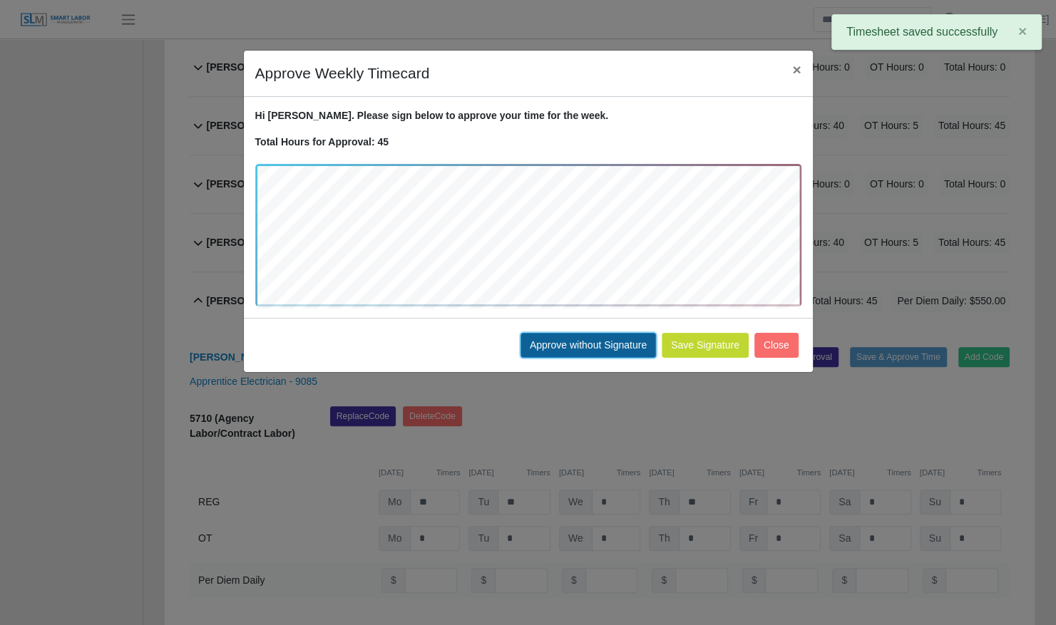
click at [615, 345] on button "Approve without Signature" at bounding box center [588, 345] width 135 height 25
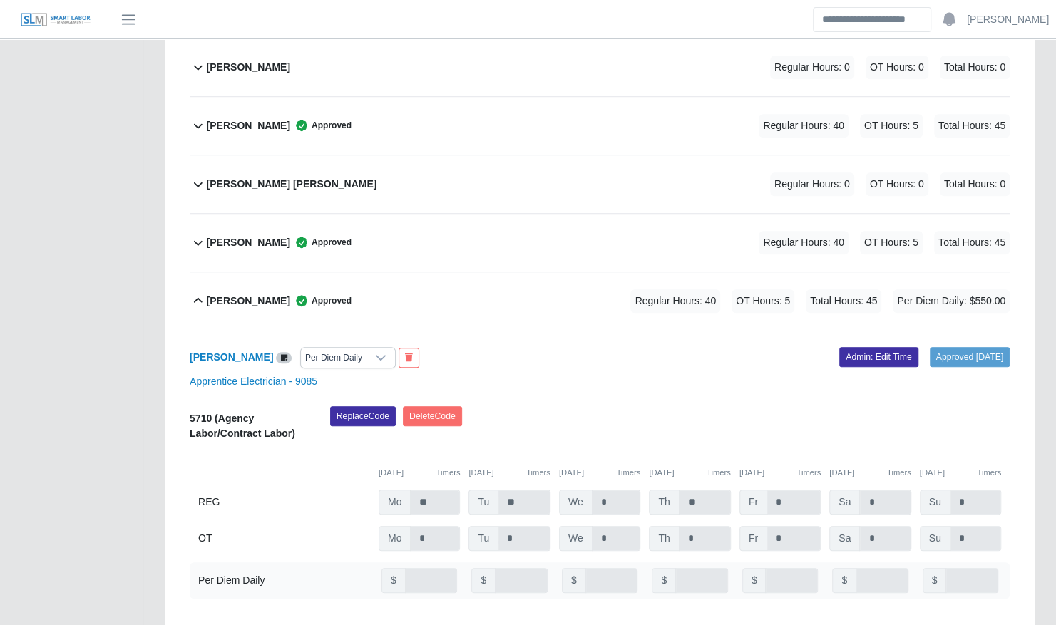
click at [538, 272] on div "Rogelio Castillo Perez Approved Regular Hours: 40 OT Hours: 5 Total Hours: 45 P…" at bounding box center [608, 301] width 803 height 58
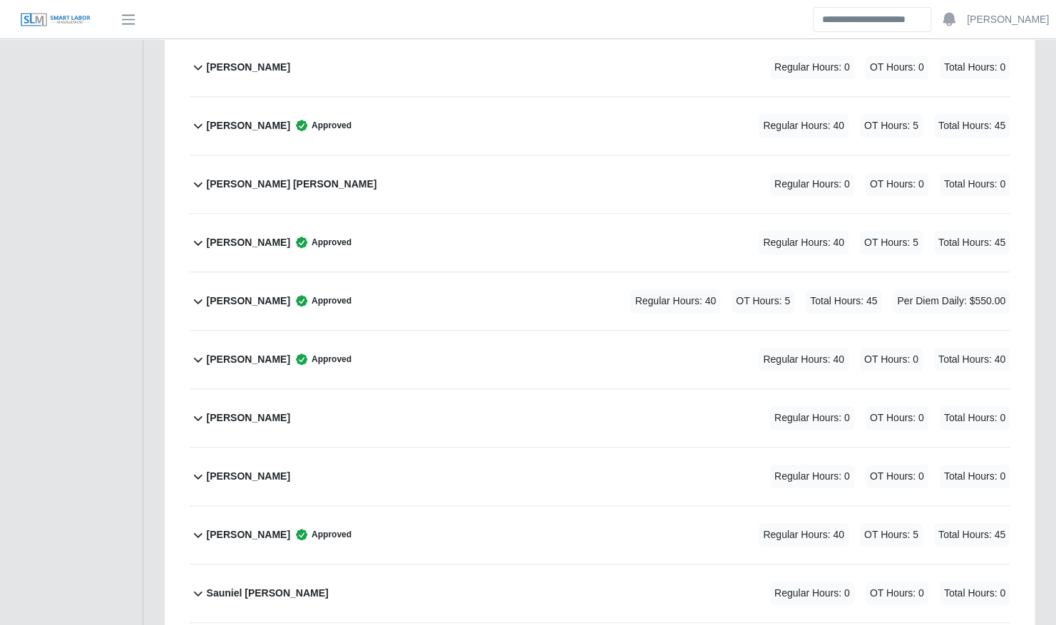
click at [264, 294] on b "Rogelio Castillo Perez" at bounding box center [248, 301] width 83 height 15
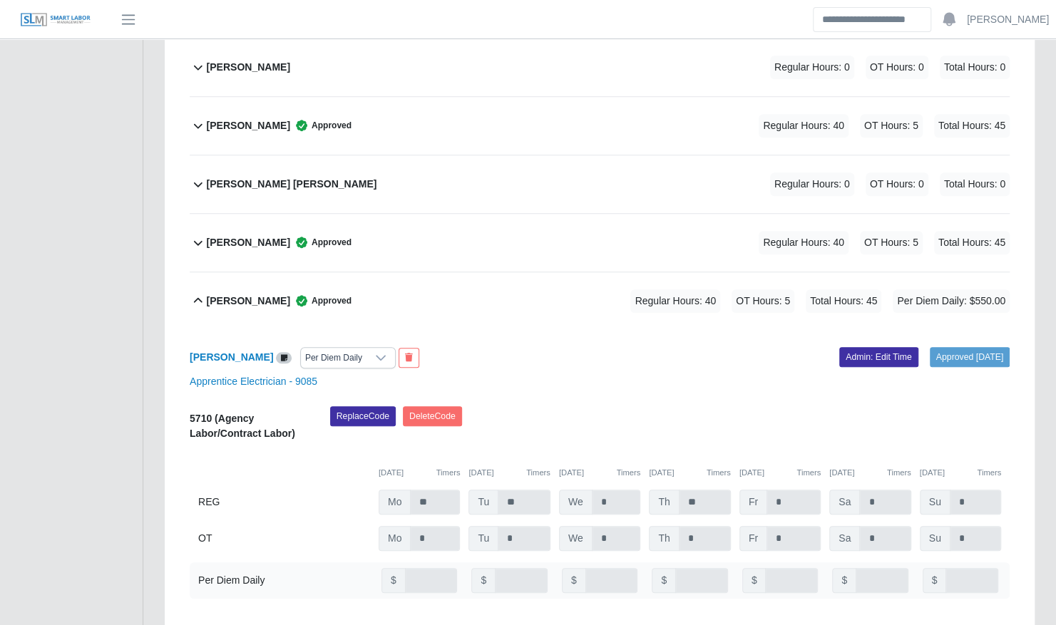
click at [237, 294] on b "Rogelio Castillo Perez" at bounding box center [248, 301] width 83 height 15
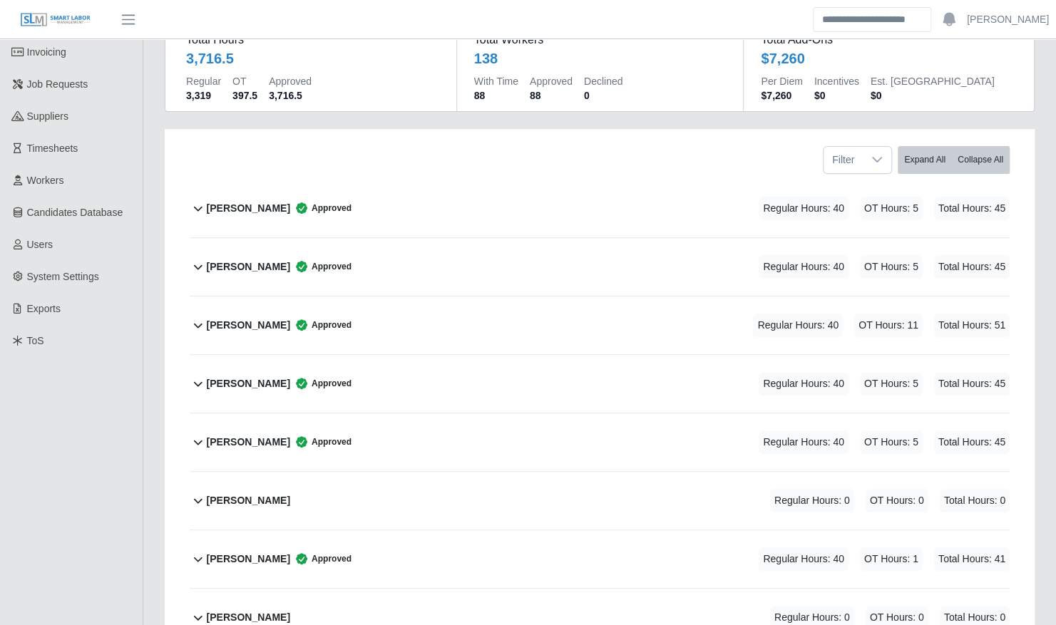
scroll to position [0, 0]
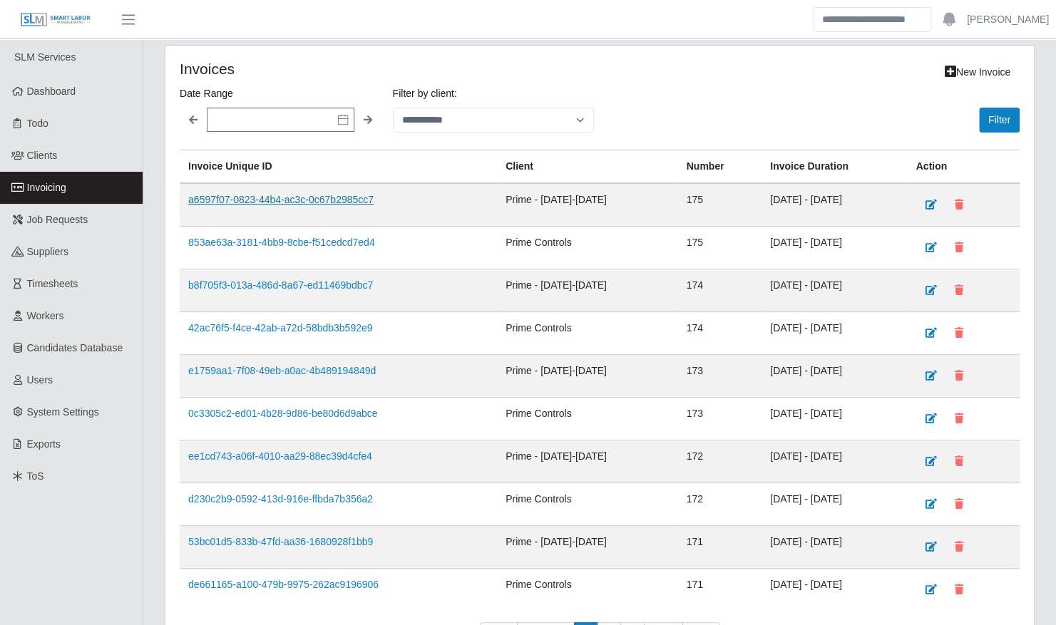
click at [297, 202] on link "a6597f07-0823-44b4-ac3c-0c67b2985cc7" at bounding box center [280, 199] width 185 height 11
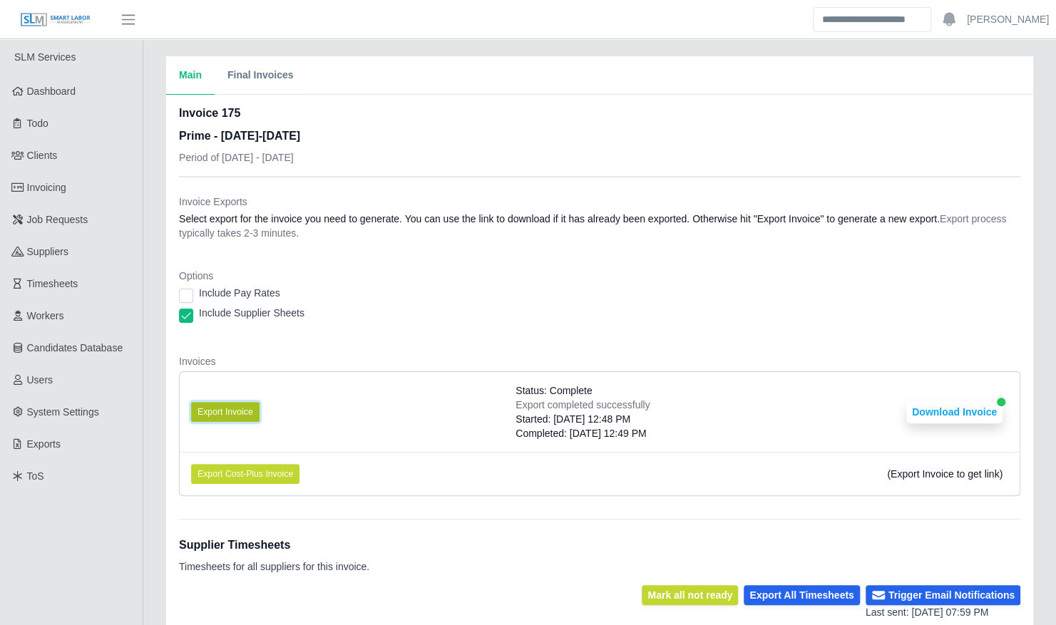
click at [237, 407] on button "Export Invoice" at bounding box center [225, 412] width 68 height 20
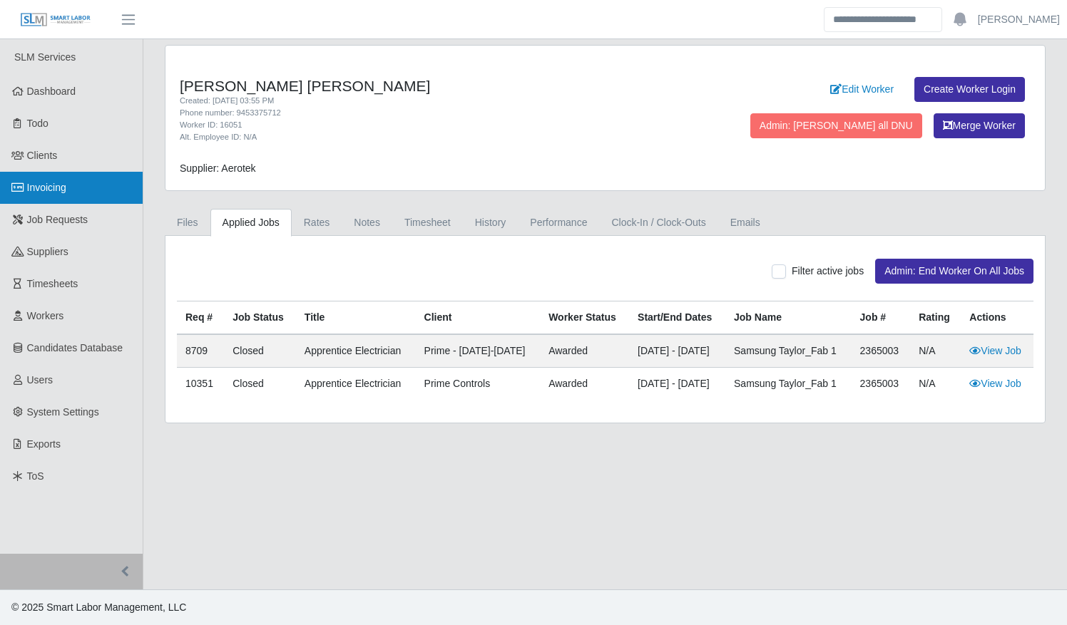
click at [48, 185] on span "Invoicing" at bounding box center [46, 187] width 39 height 11
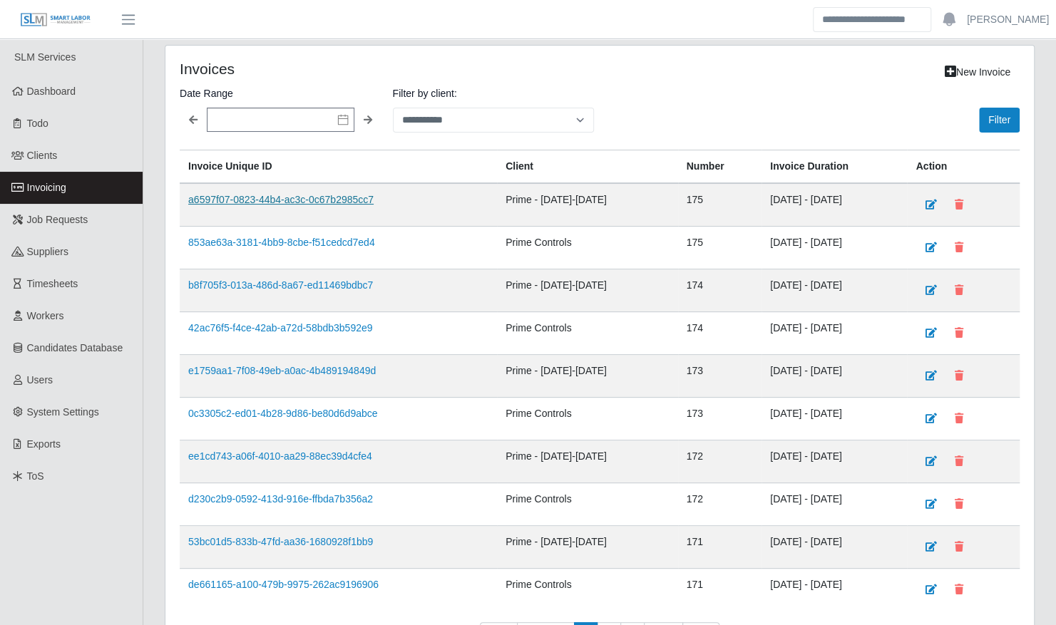
click at [280, 194] on link "a6597f07-0823-44b4-ac3c-0c67b2985cc7" at bounding box center [280, 199] width 185 height 11
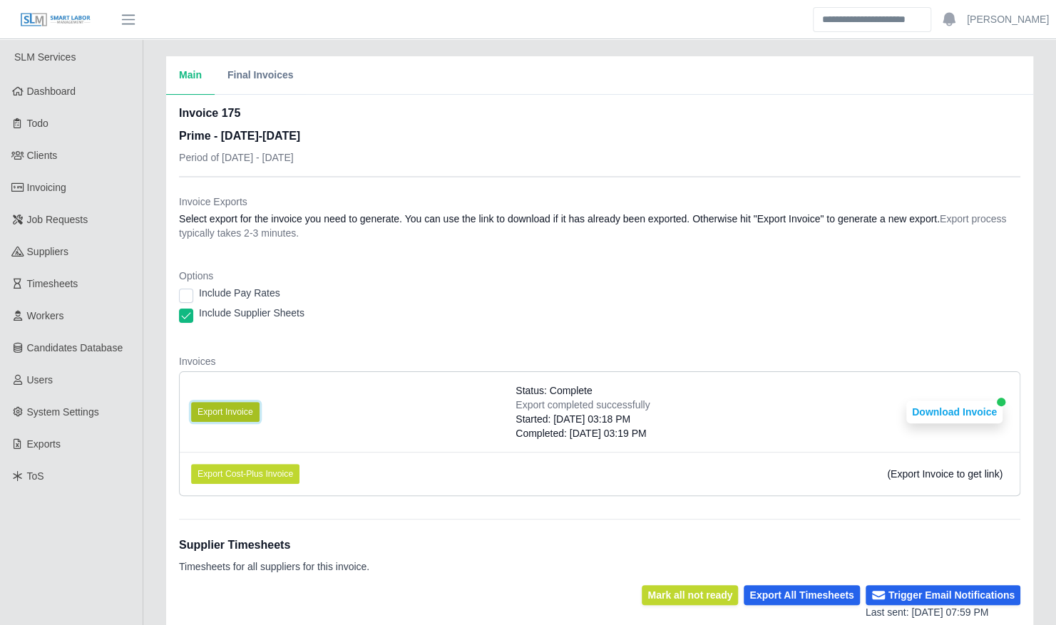
click at [220, 418] on button "Export Invoice" at bounding box center [225, 412] width 68 height 20
click at [232, 409] on button "Export Invoice" at bounding box center [225, 412] width 68 height 20
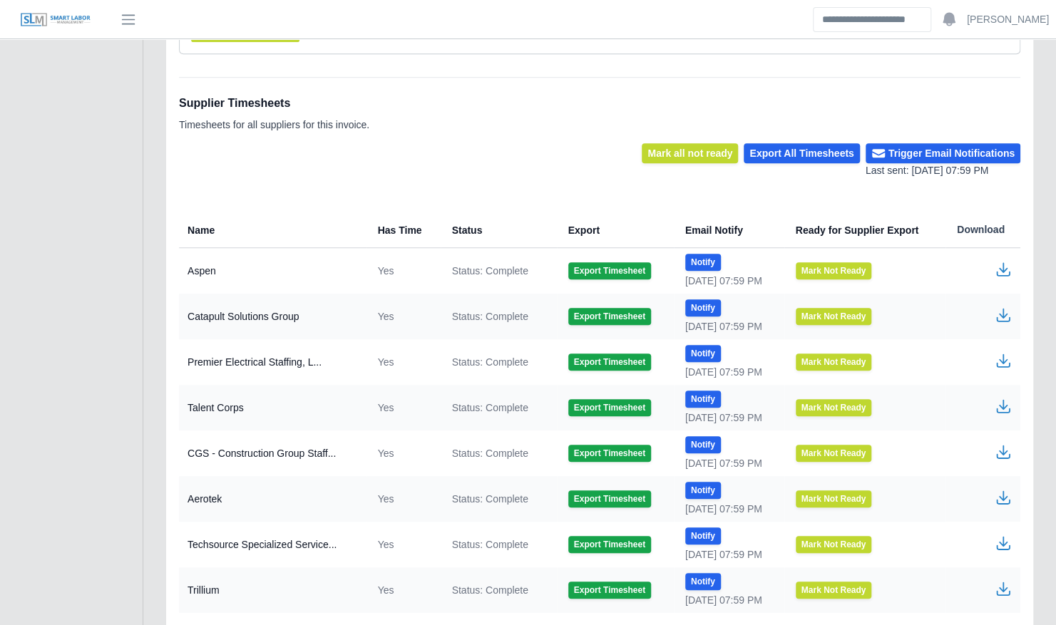
scroll to position [444, 0]
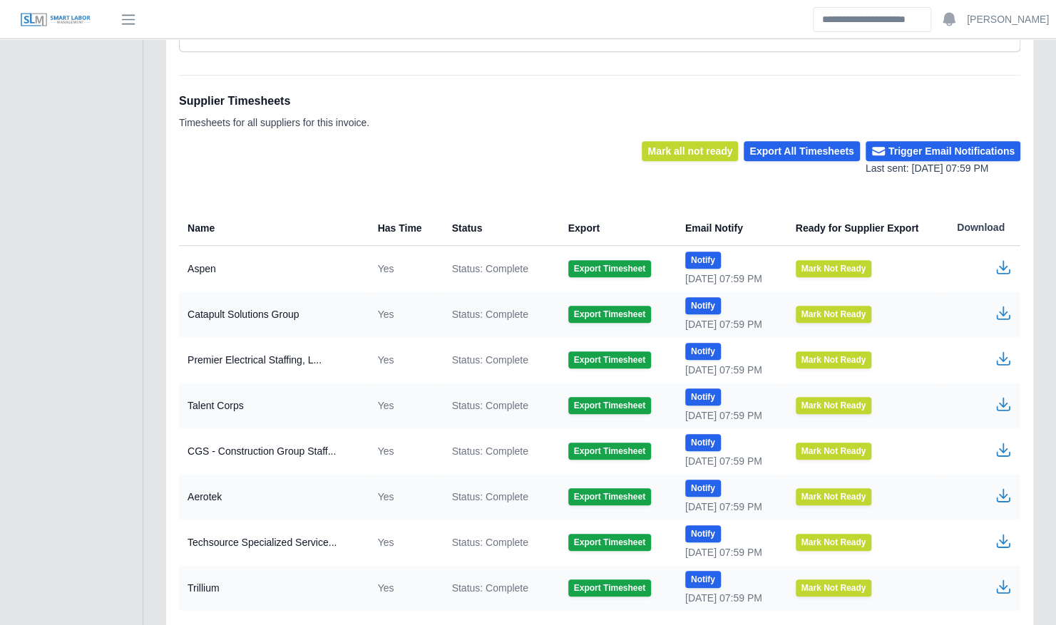
click at [1000, 451] on icon "button" at bounding box center [1003, 449] width 17 height 17
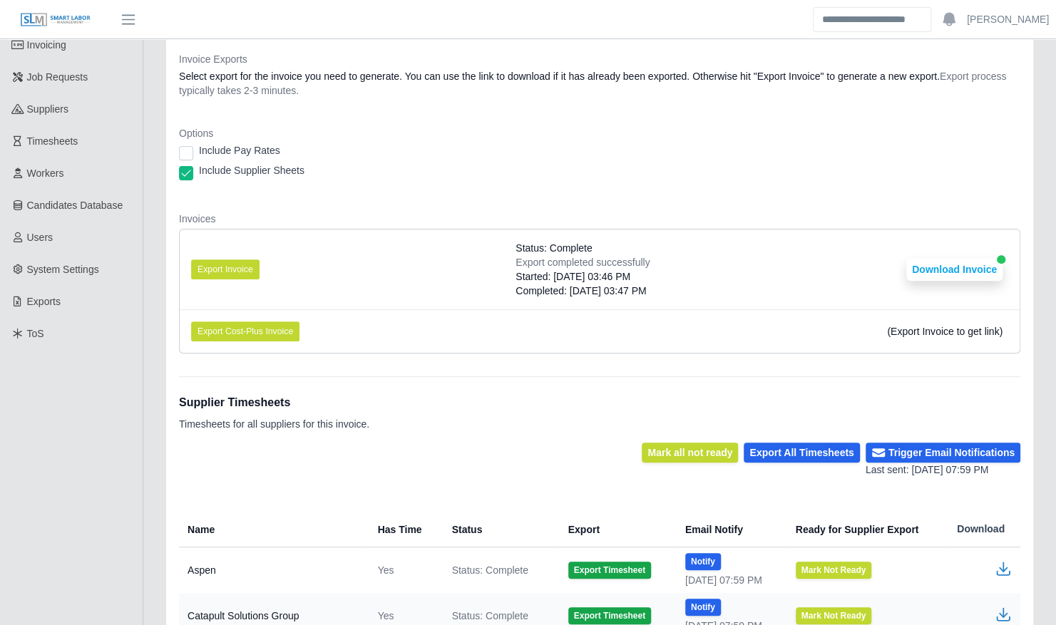
scroll to position [0, 0]
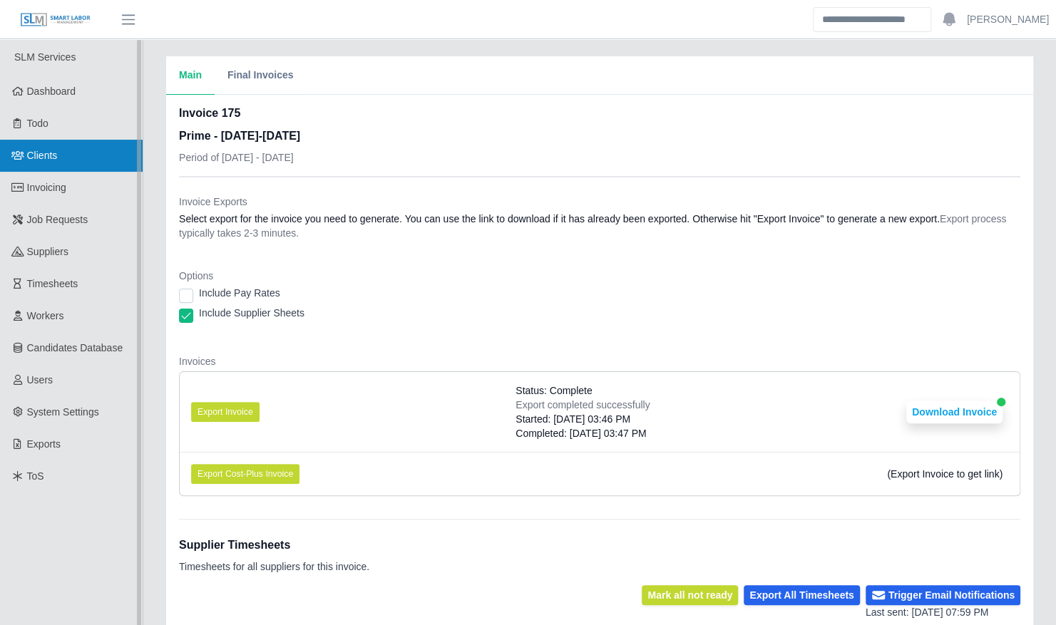
click at [46, 160] on span "Clients" at bounding box center [42, 155] width 31 height 11
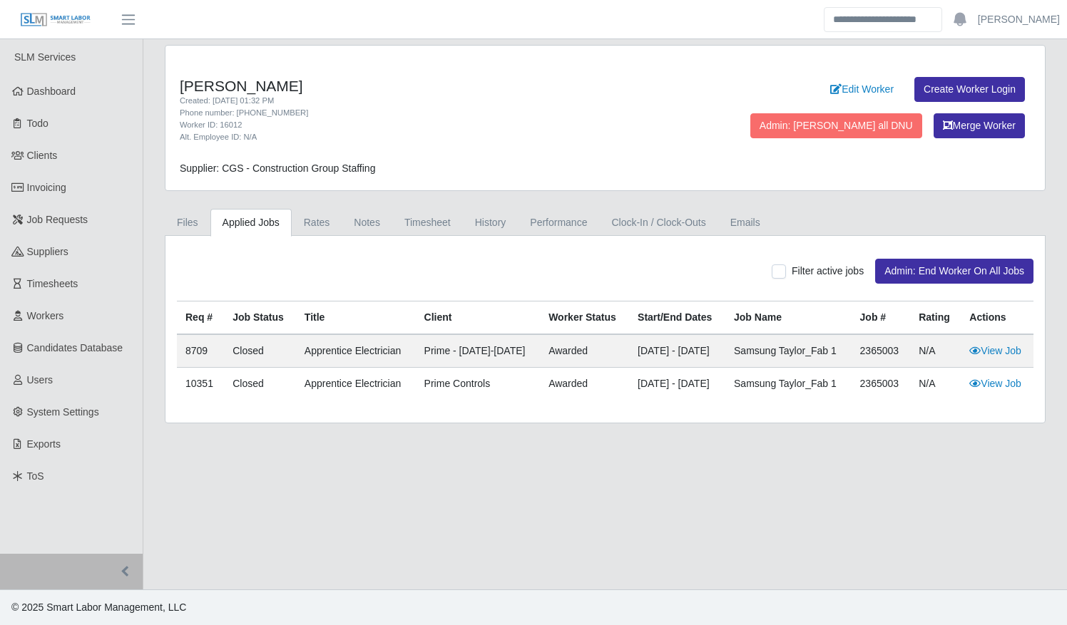
drag, startPoint x: 329, startPoint y: 86, endPoint x: 175, endPoint y: 76, distance: 154.3
click at [175, 76] on div "[PERSON_NAME] Created: [DATE] 01:32 PM Phone number: [PHONE_NUMBER] Worker ID: …" at bounding box center [604, 118] width 879 height 145
copy h4 "[PERSON_NAME]"
drag, startPoint x: 365, startPoint y: 88, endPoint x: 179, endPoint y: 76, distance: 186.5
click at [180, 77] on h4 "Rogelio Uriel Castillo Perez" at bounding box center [423, 86] width 487 height 18
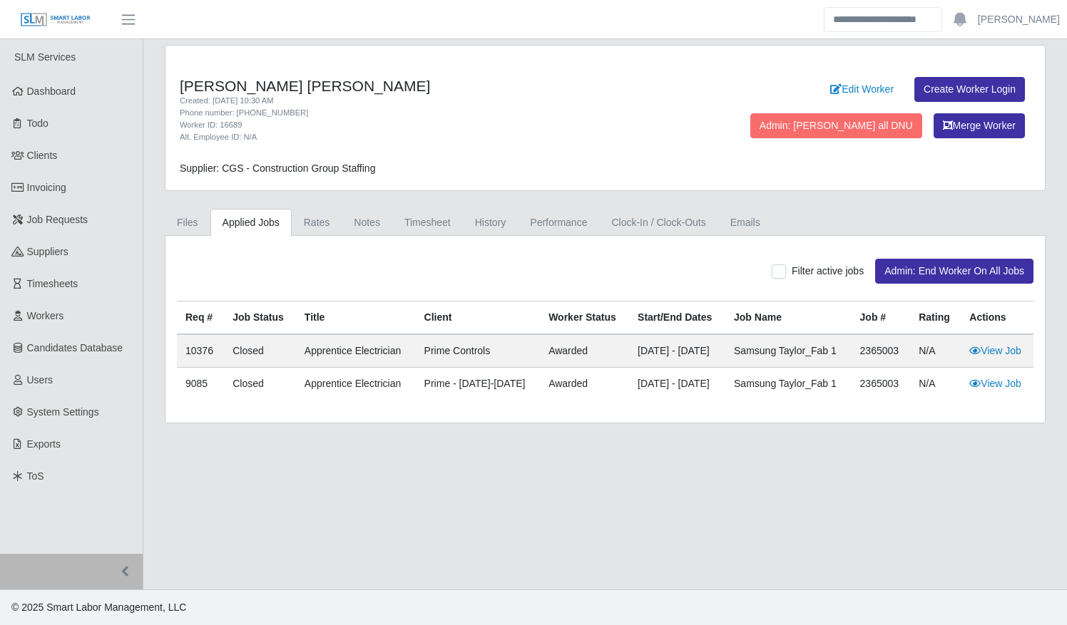
copy h4 "Rogelio Uriel Castillo Perez"
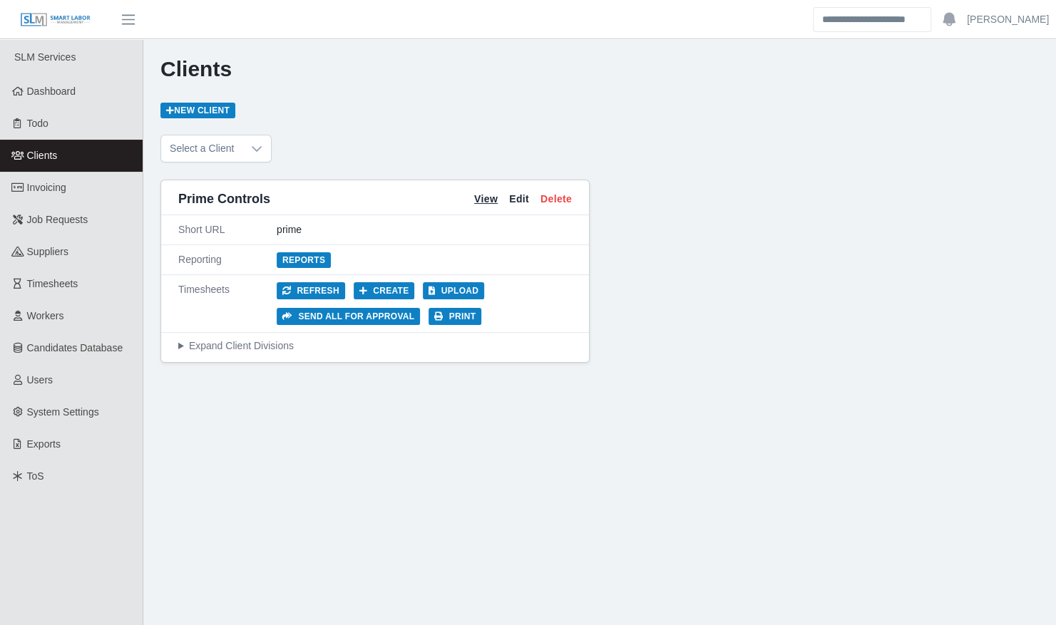
click at [479, 195] on link "View" at bounding box center [486, 199] width 24 height 15
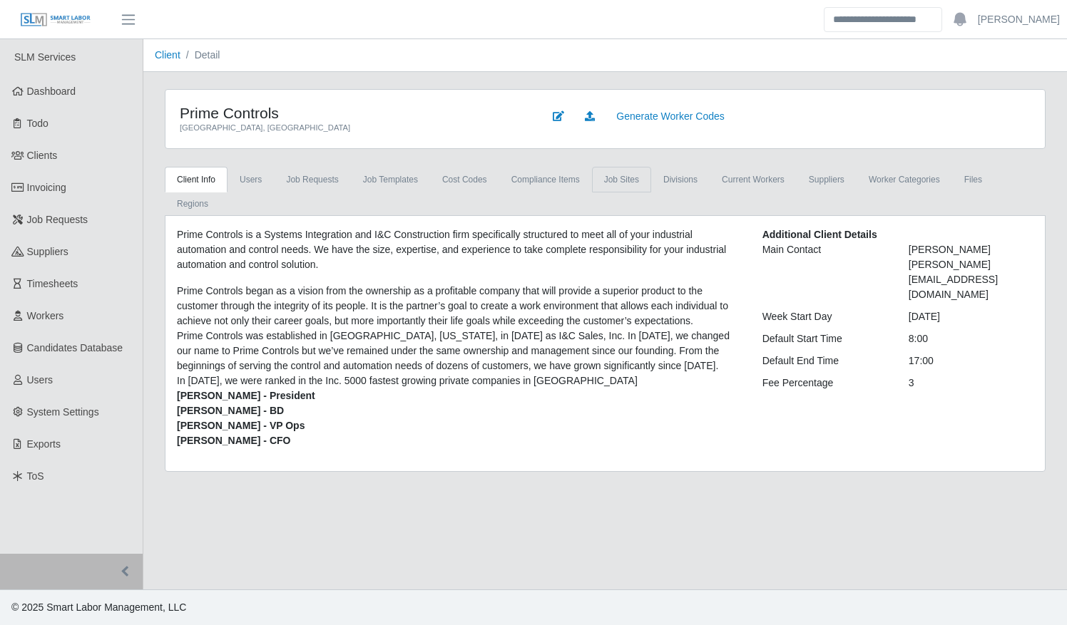
click at [606, 175] on link "job sites" at bounding box center [621, 180] width 59 height 26
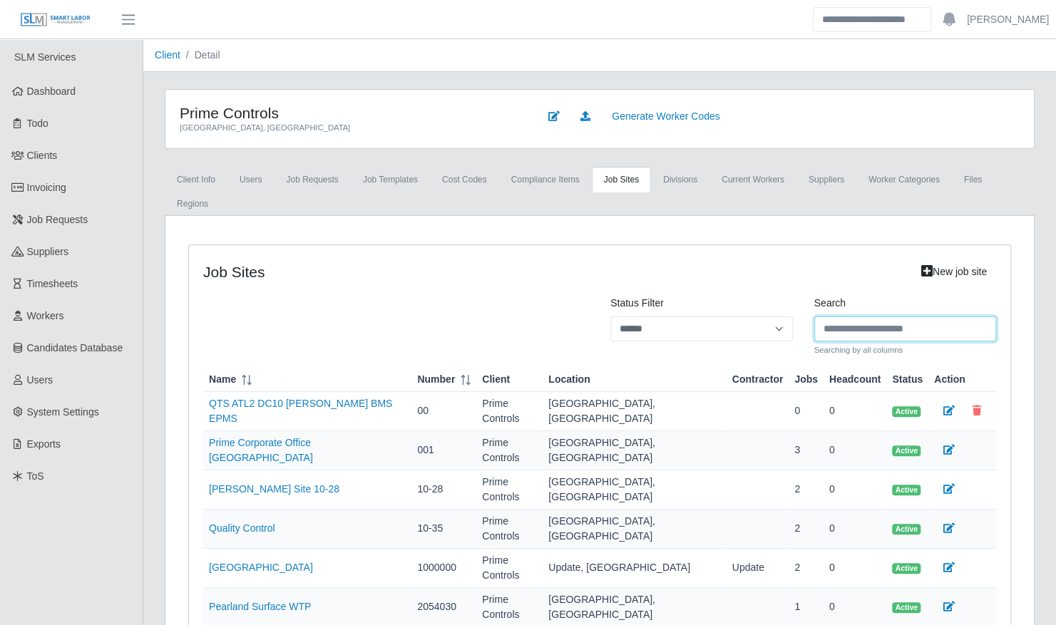
click at [854, 317] on input "Search" at bounding box center [905, 329] width 183 height 25
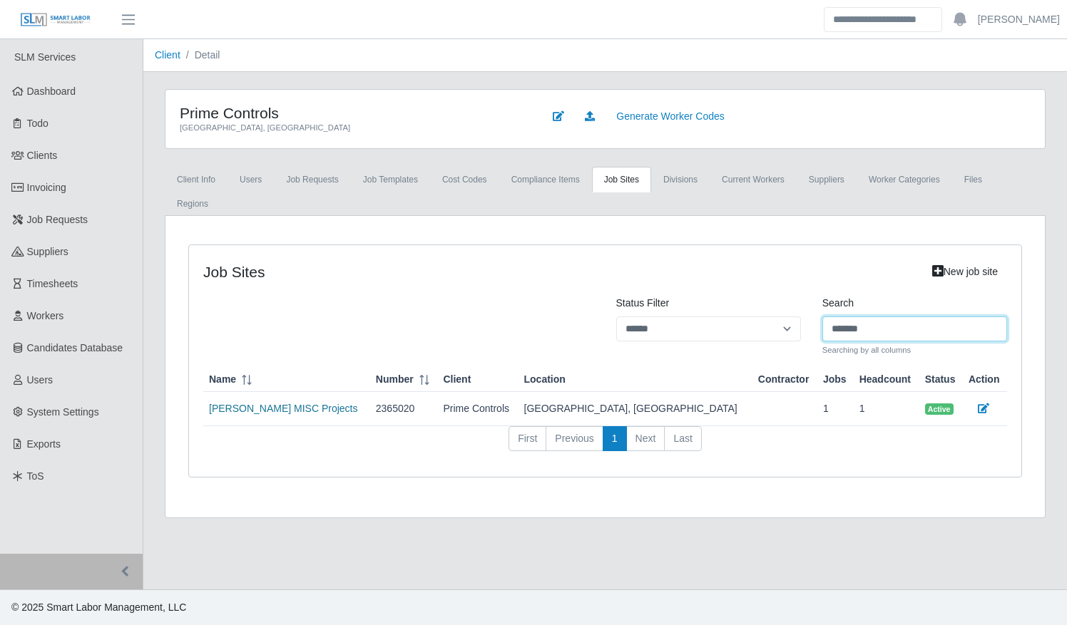
type input "*******"
click at [253, 403] on link "Taylor MISC Projects" at bounding box center [283, 408] width 149 height 11
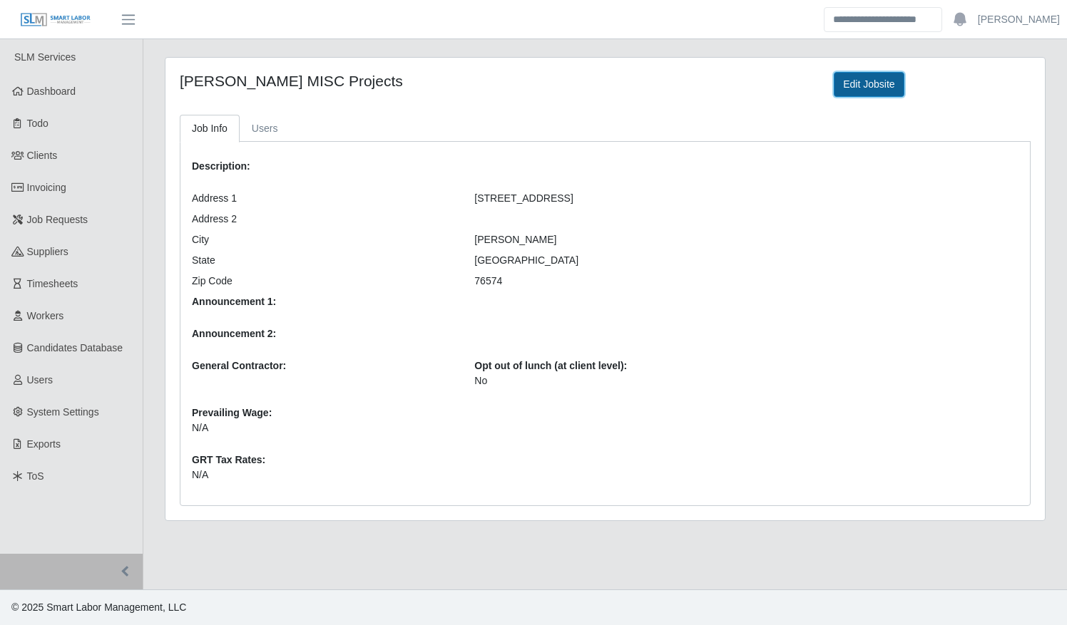
click at [846, 83] on link "Edit Jobsite" at bounding box center [869, 84] width 70 height 25
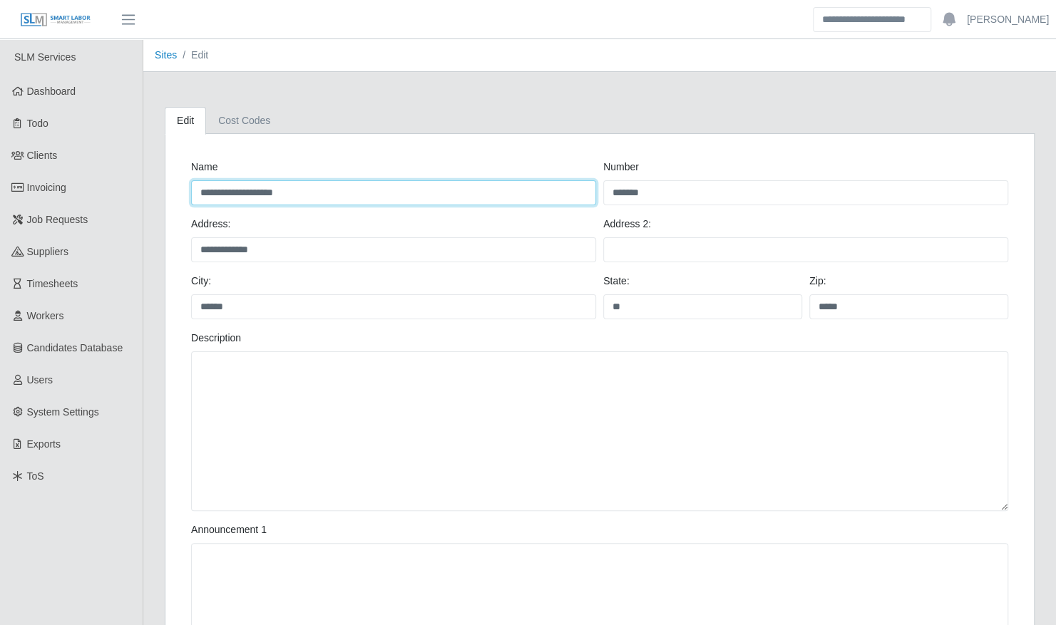
click at [200, 188] on input "**********" at bounding box center [393, 192] width 405 height 25
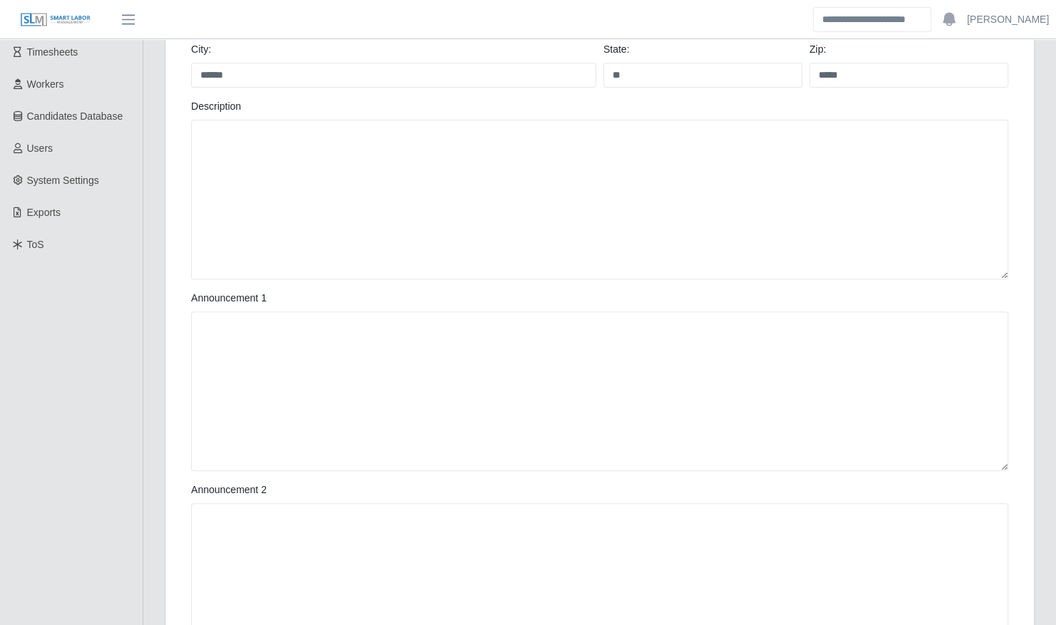
scroll to position [580, 0]
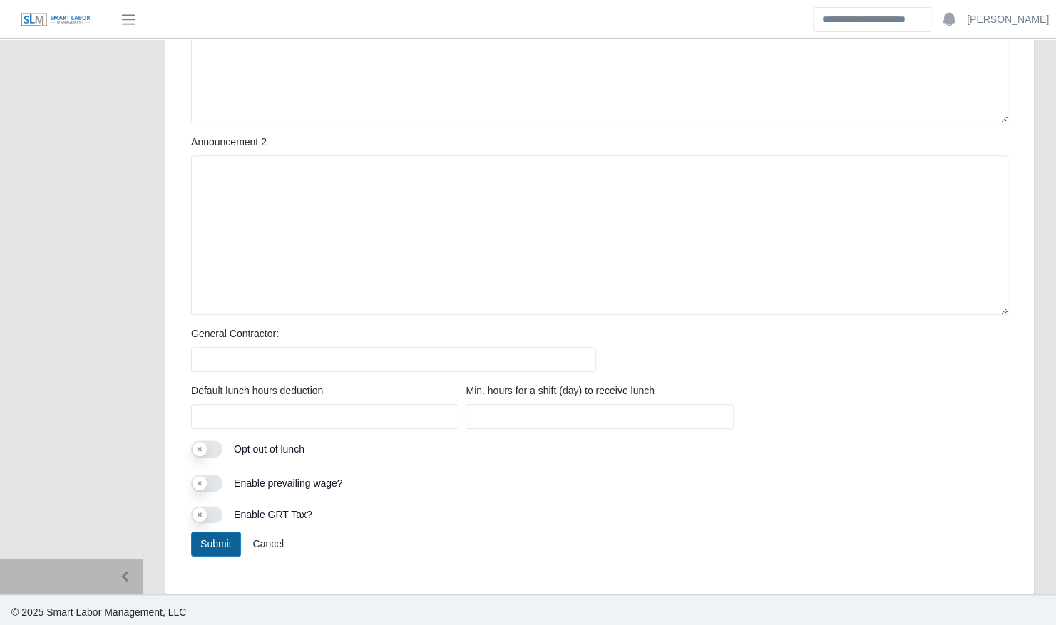
type input "**********"
click at [217, 541] on button "Submit" at bounding box center [216, 544] width 50 height 25
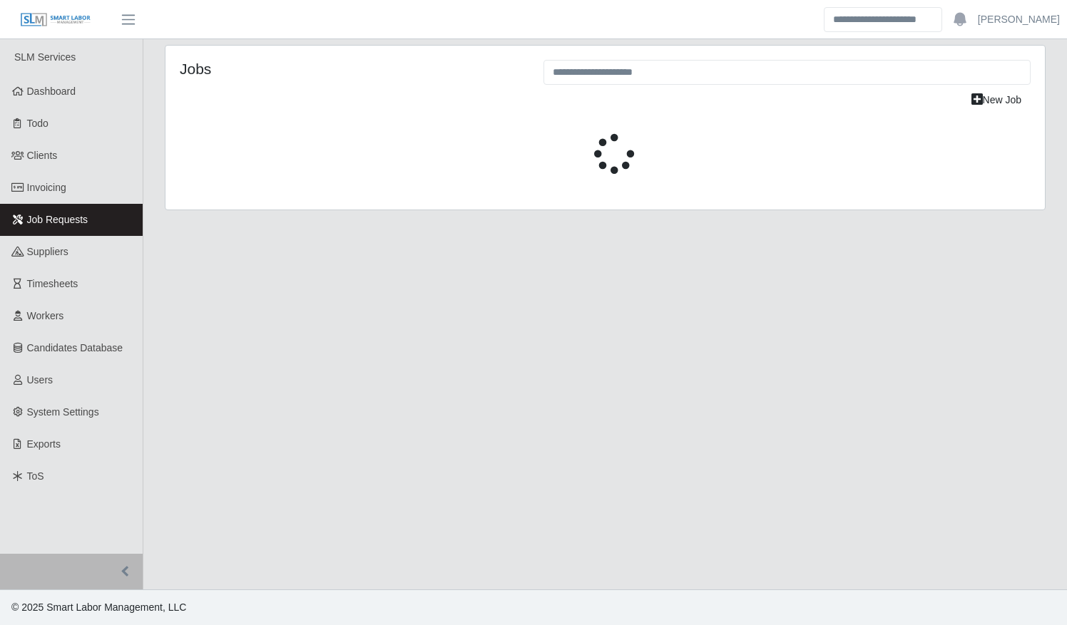
select select "****"
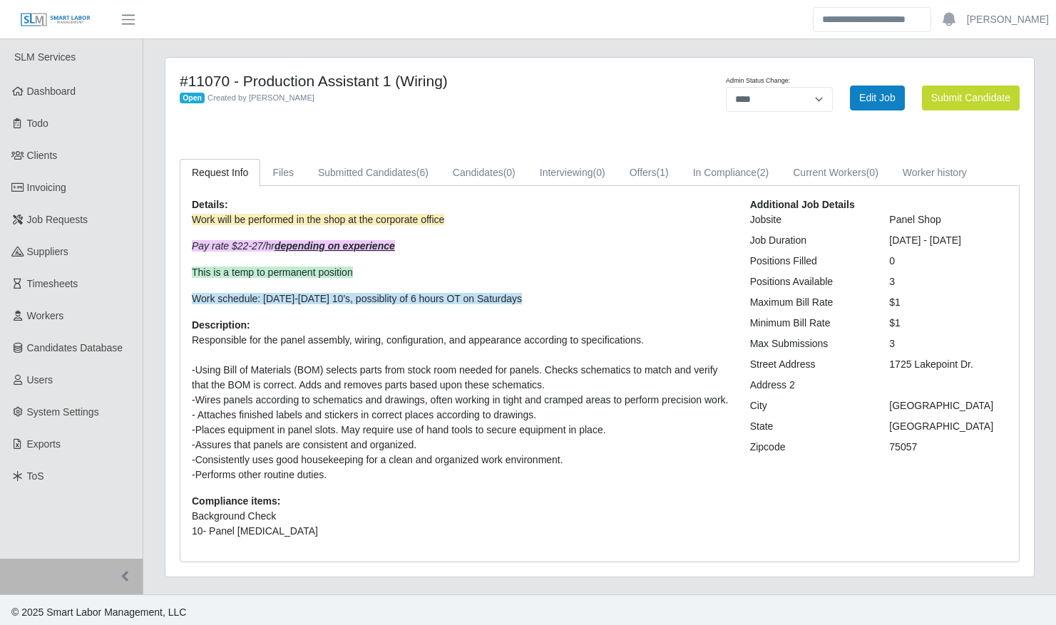
select select "****"
click at [640, 170] on link "Offers (1)" at bounding box center [648, 173] width 63 height 28
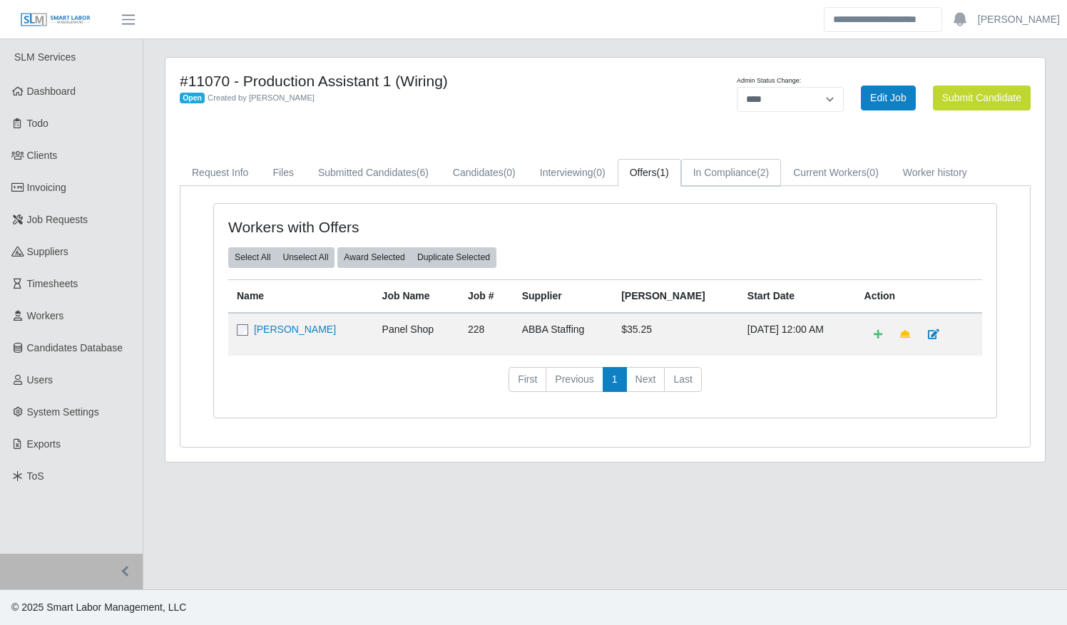
click at [707, 175] on link "In Compliance (2)" at bounding box center [731, 173] width 101 height 28
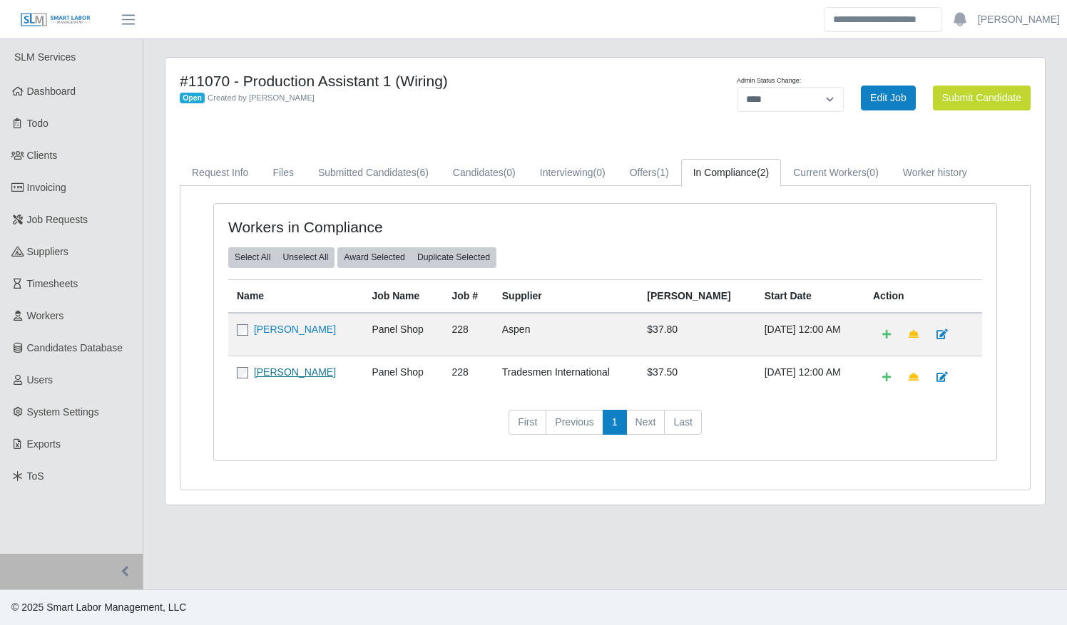
click at [272, 374] on link "Brian Murski" at bounding box center [295, 372] width 82 height 11
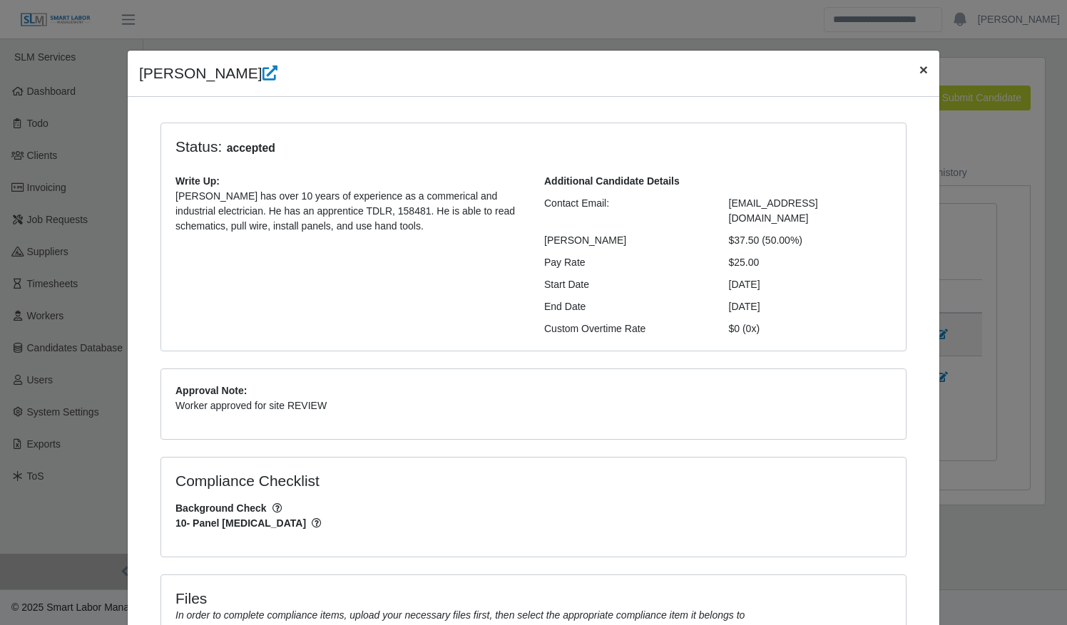
click at [921, 71] on span "×" at bounding box center [923, 69] width 9 height 16
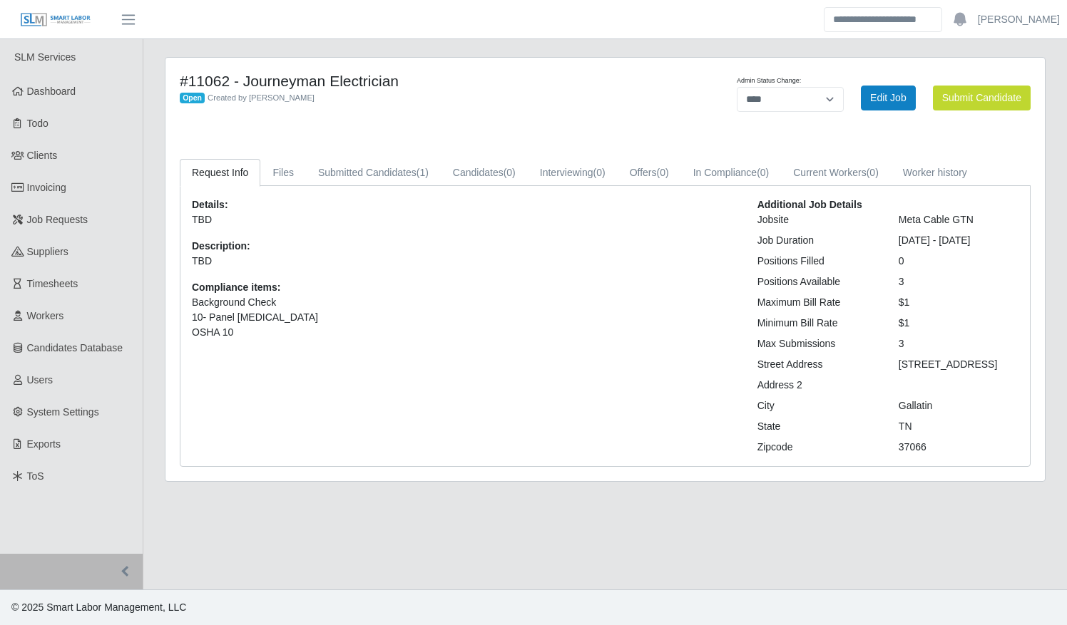
select select "****"
click at [376, 169] on link "Submitted Candidates (1)" at bounding box center [373, 173] width 135 height 28
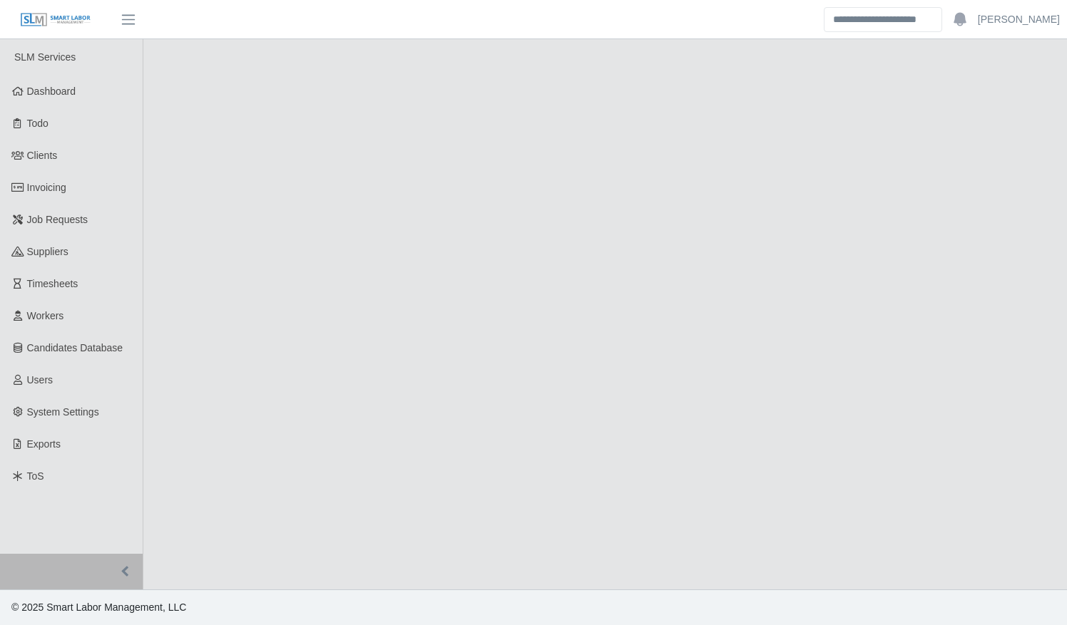
select select "****"
